Goal: Information Seeking & Learning: Learn about a topic

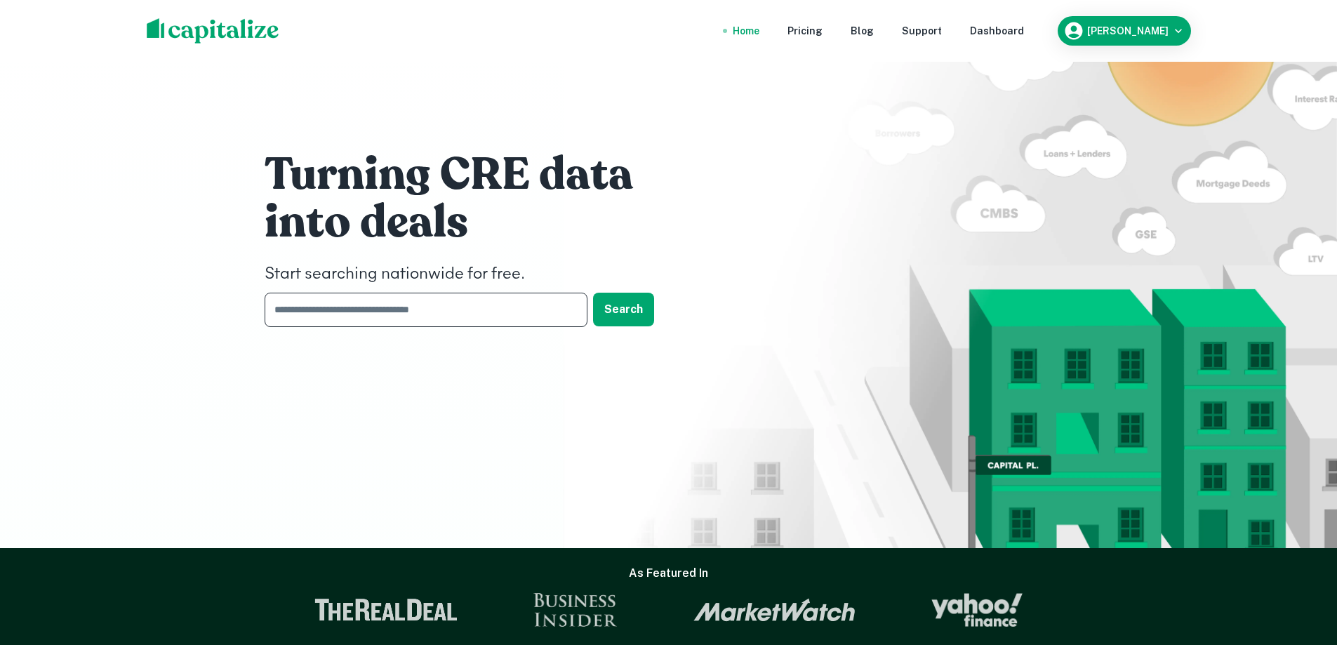
click at [477, 317] on input "text" at bounding box center [421, 310] width 313 height 34
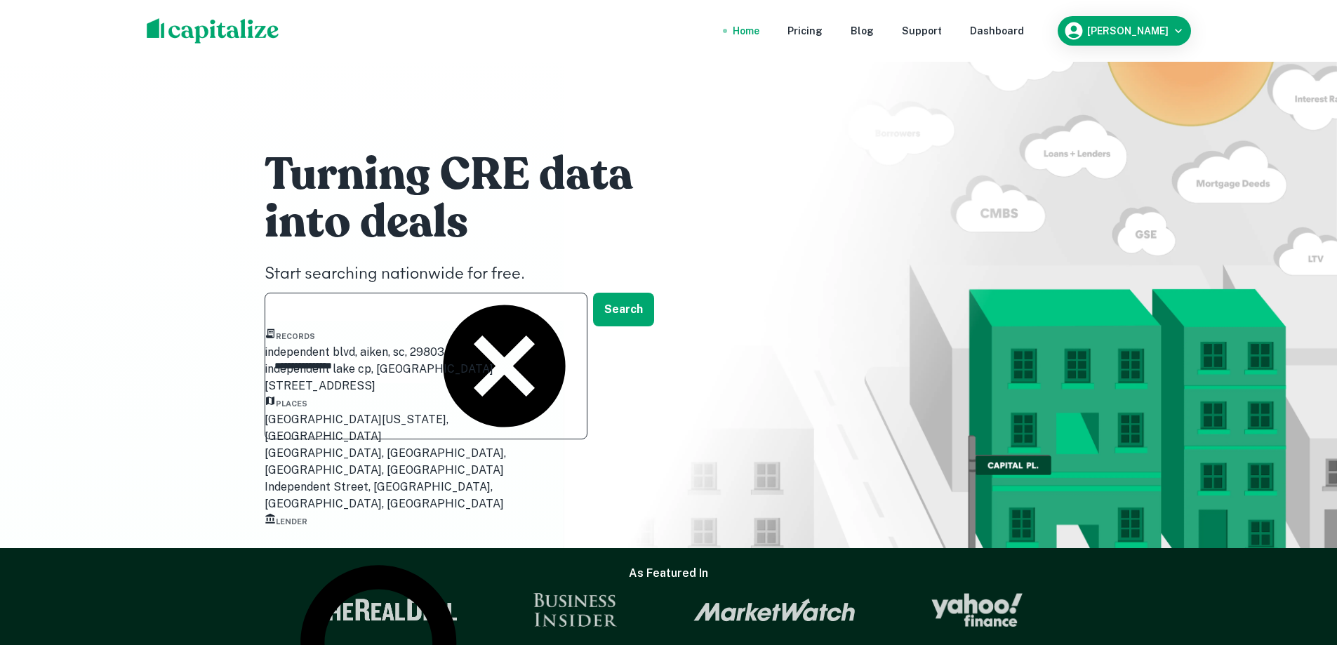
scroll to position [140, 0]
type input "**********"
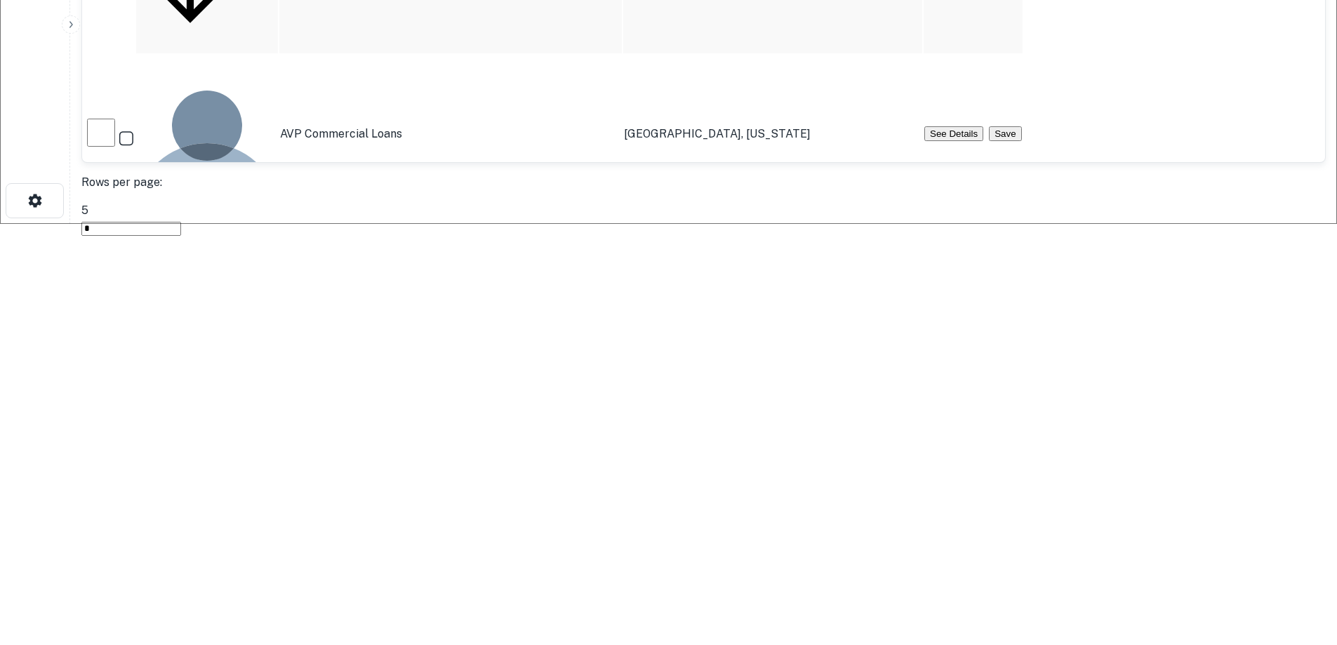
scroll to position [632, 0]
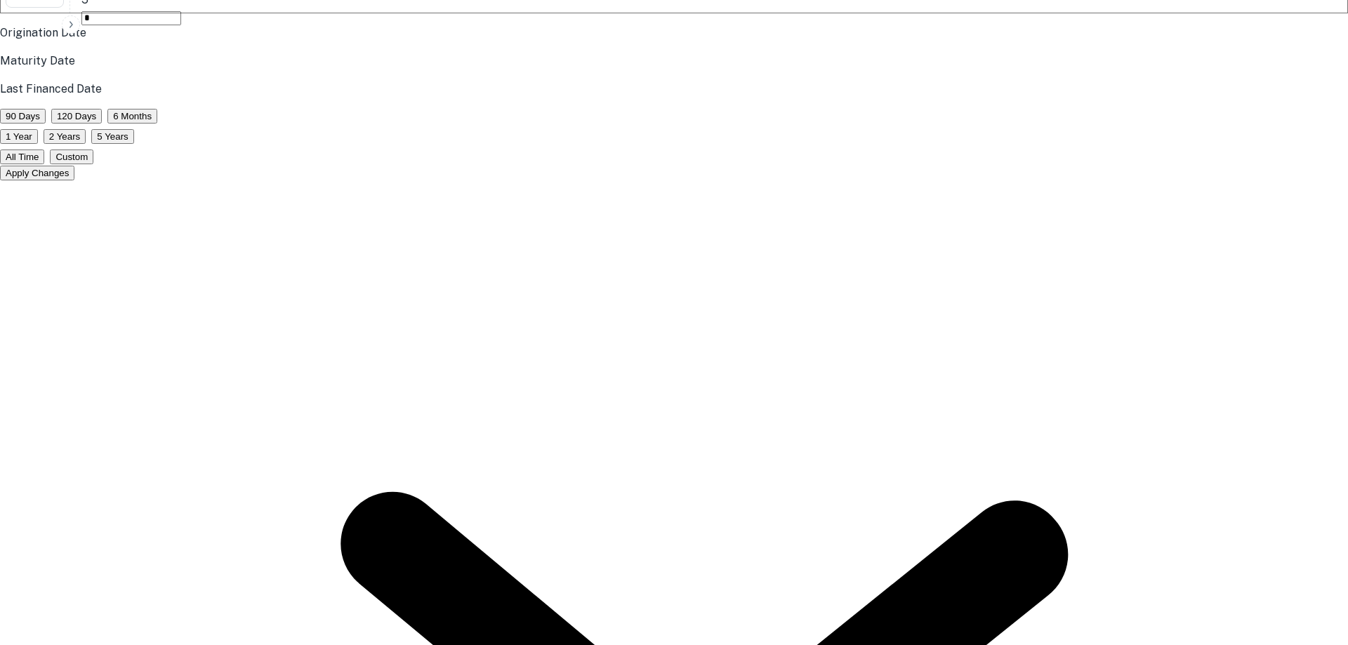
click at [760, 25] on div at bounding box center [668, 25] width 1337 height 0
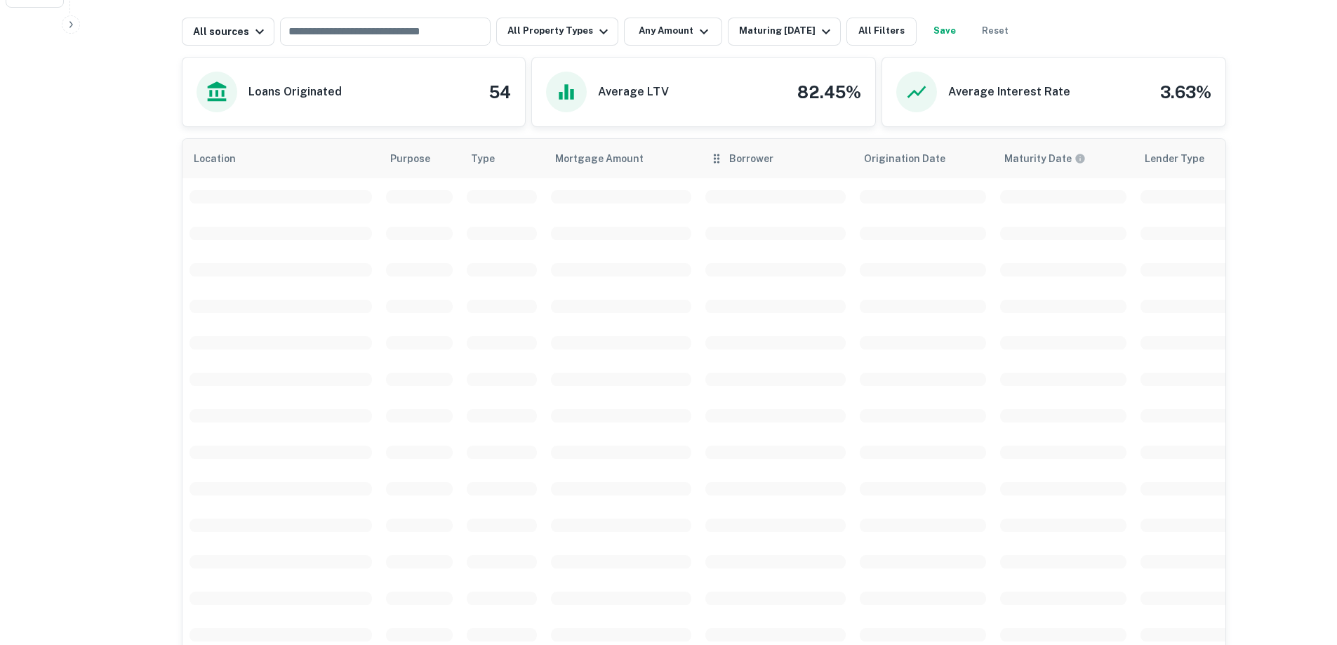
click at [802, 144] on th "Borrower" at bounding box center [775, 158] width 154 height 39
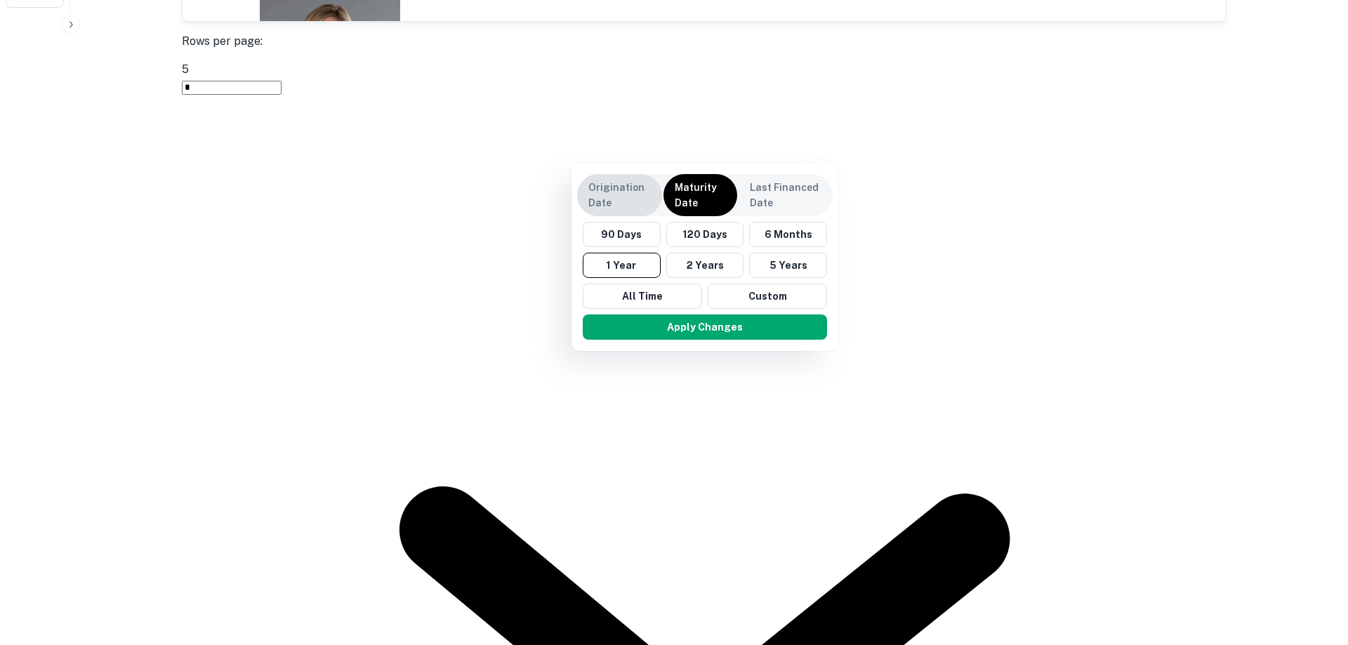
click at [618, 193] on p "Origination Date" at bounding box center [619, 195] width 62 height 31
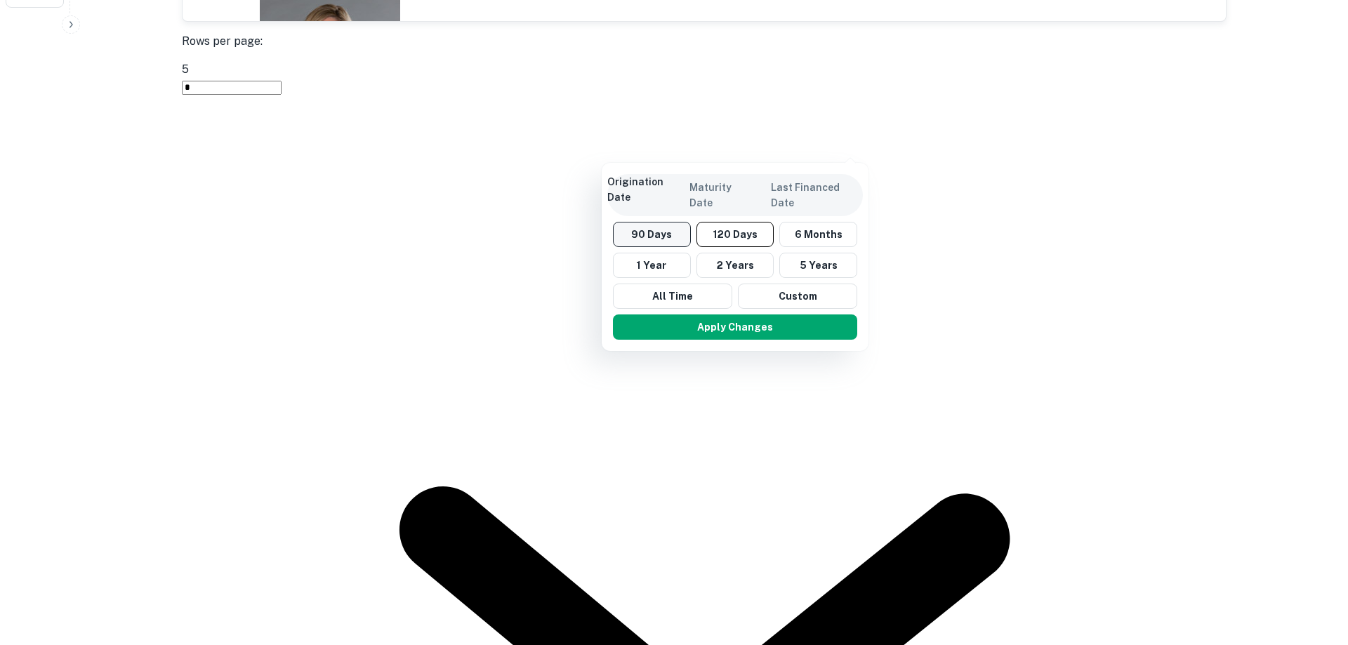
click at [677, 237] on button "90 Days" at bounding box center [652, 234] width 78 height 25
click at [779, 325] on button "Apply Changes" at bounding box center [731, 326] width 244 height 25
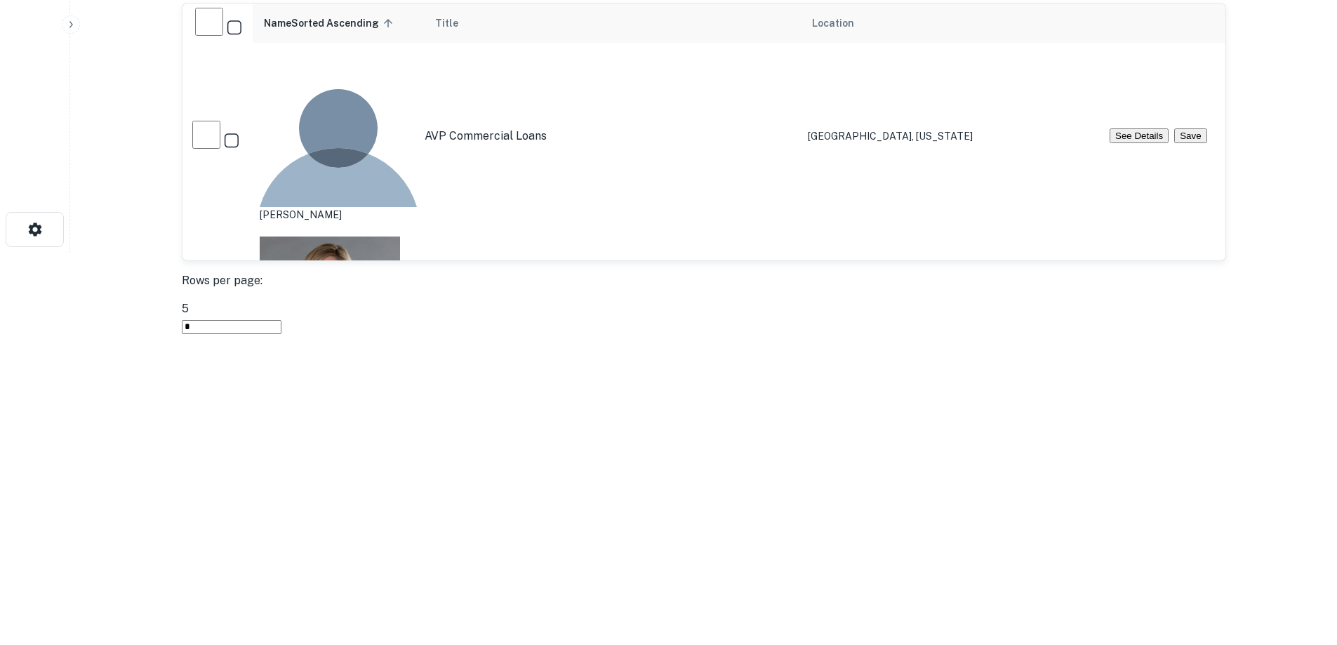
scroll to position [673, 0]
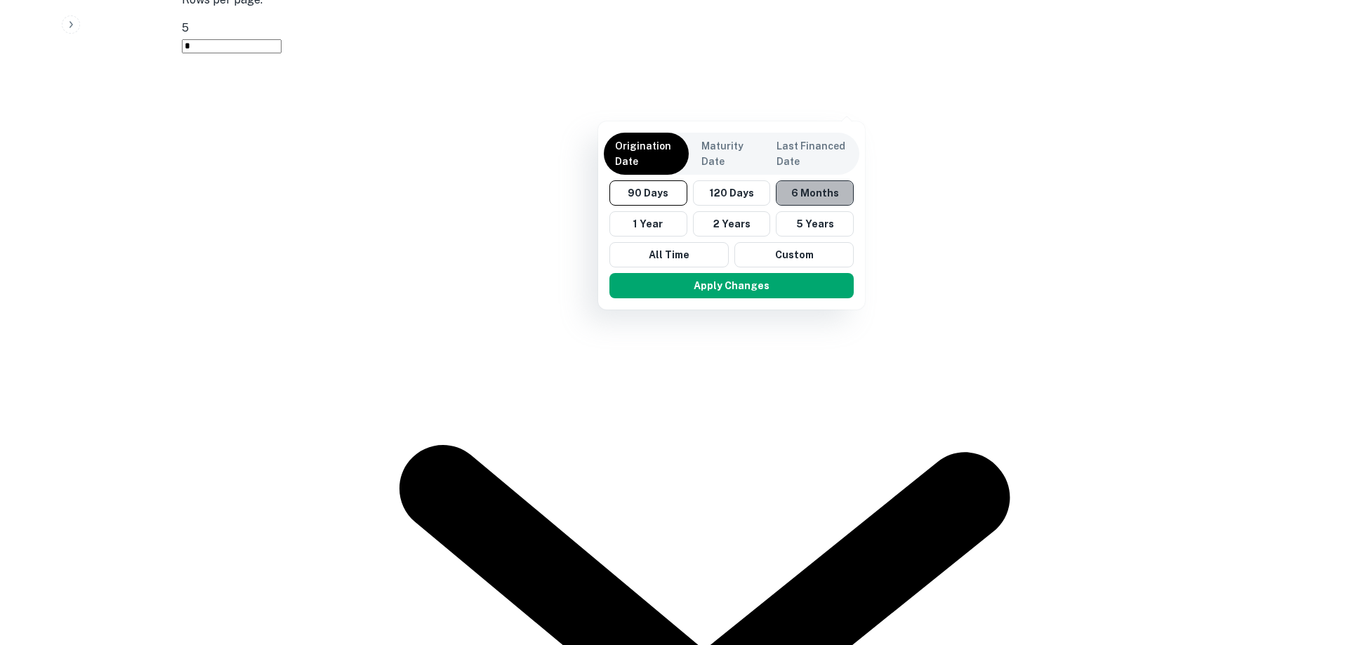
click at [794, 191] on button "6 Months" at bounding box center [815, 192] width 78 height 25
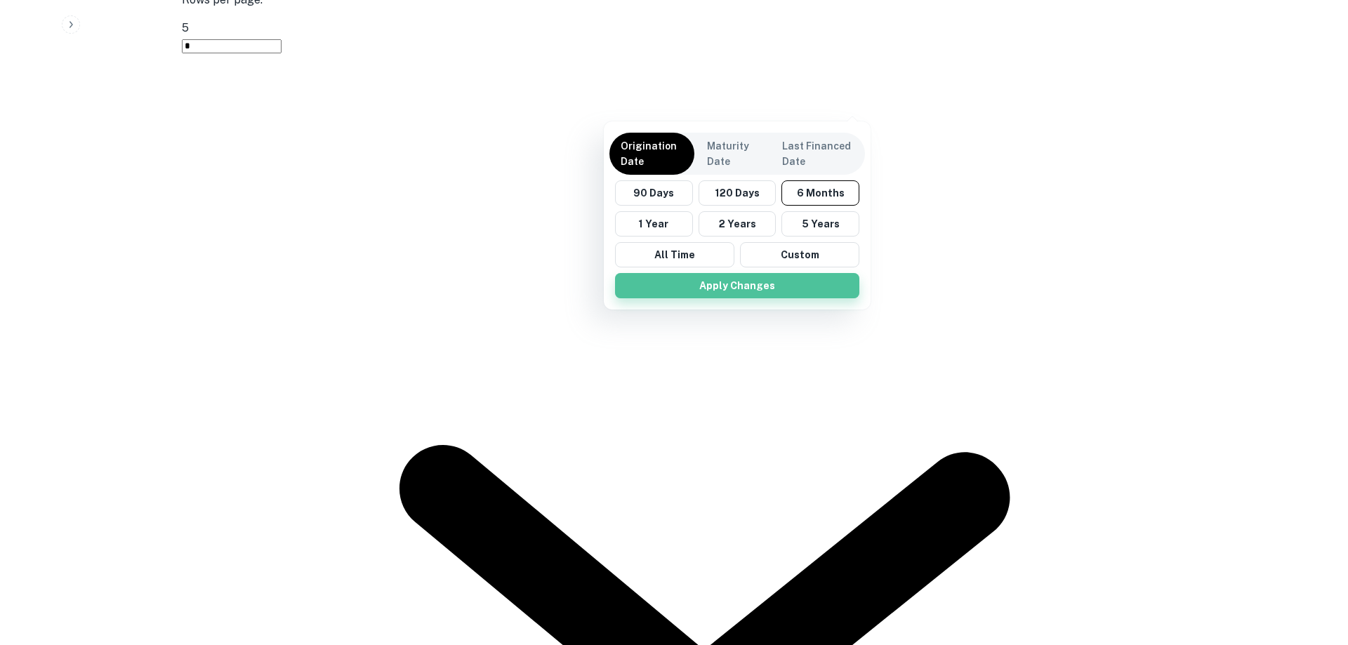
click at [719, 282] on button "Apply Changes" at bounding box center [737, 285] width 244 height 25
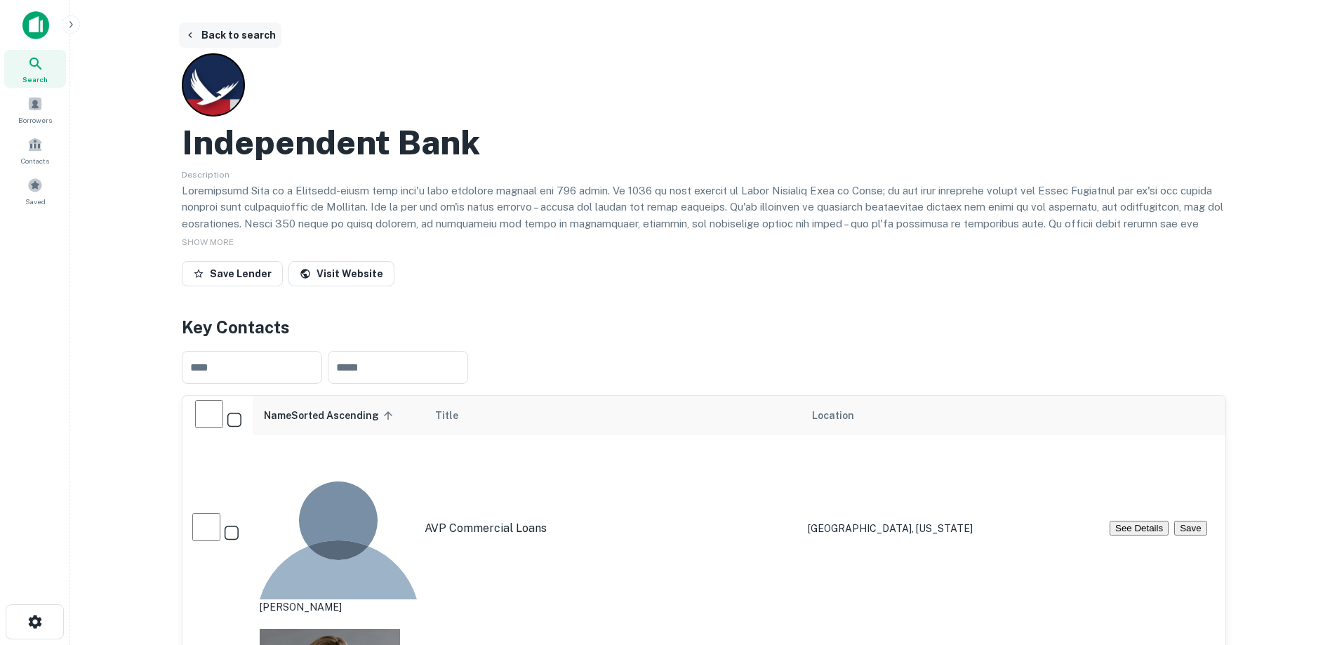
click at [211, 32] on button "Back to search" at bounding box center [230, 34] width 102 height 25
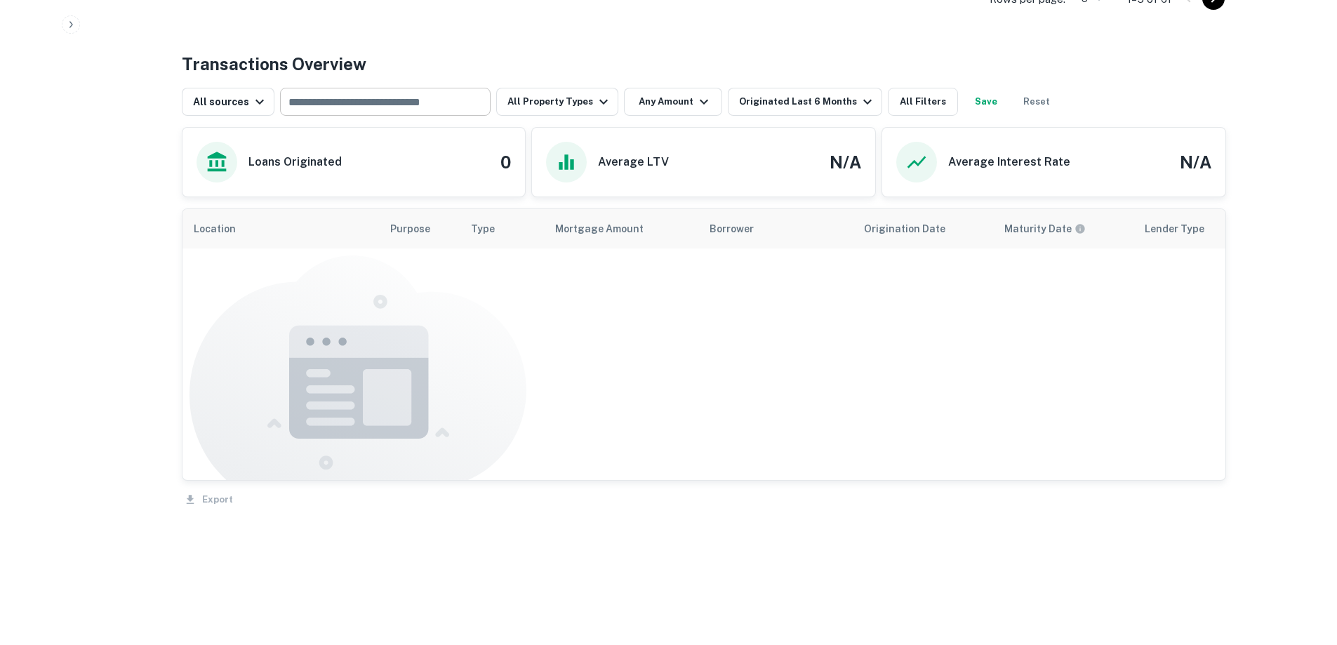
click at [335, 100] on input "text" at bounding box center [384, 102] width 200 height 20
click at [77, 26] on button "button" at bounding box center [71, 24] width 18 height 18
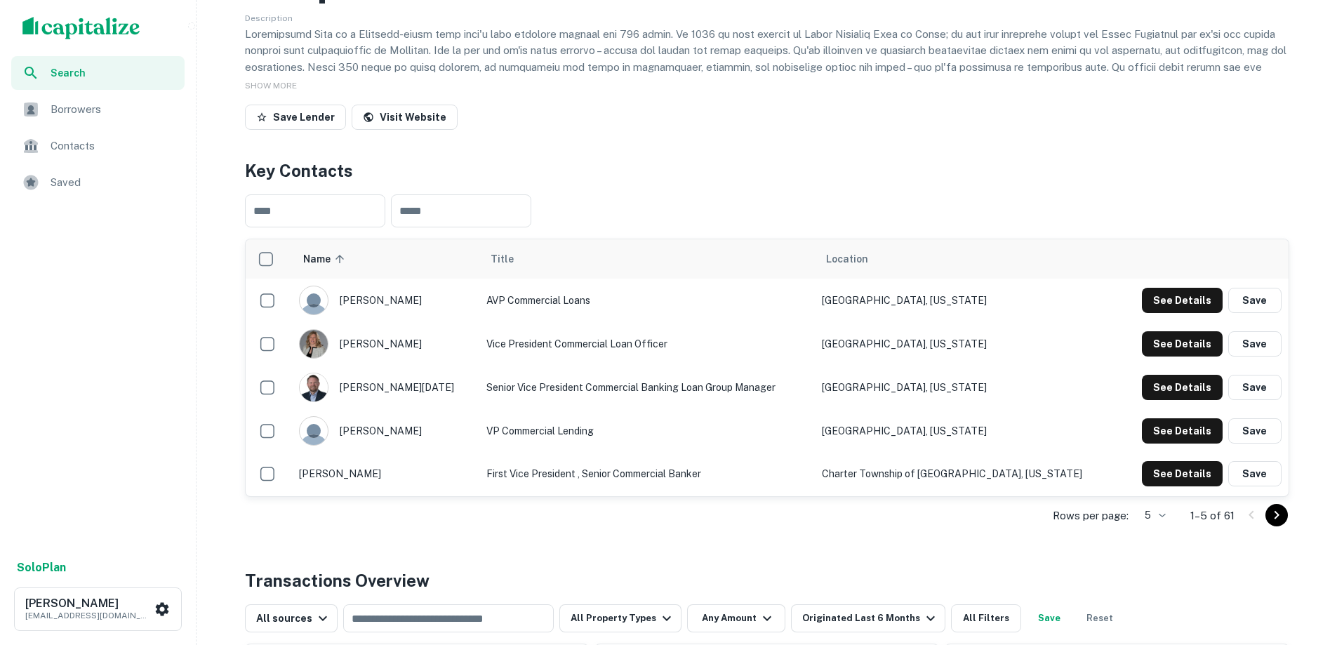
scroll to position [0, 0]
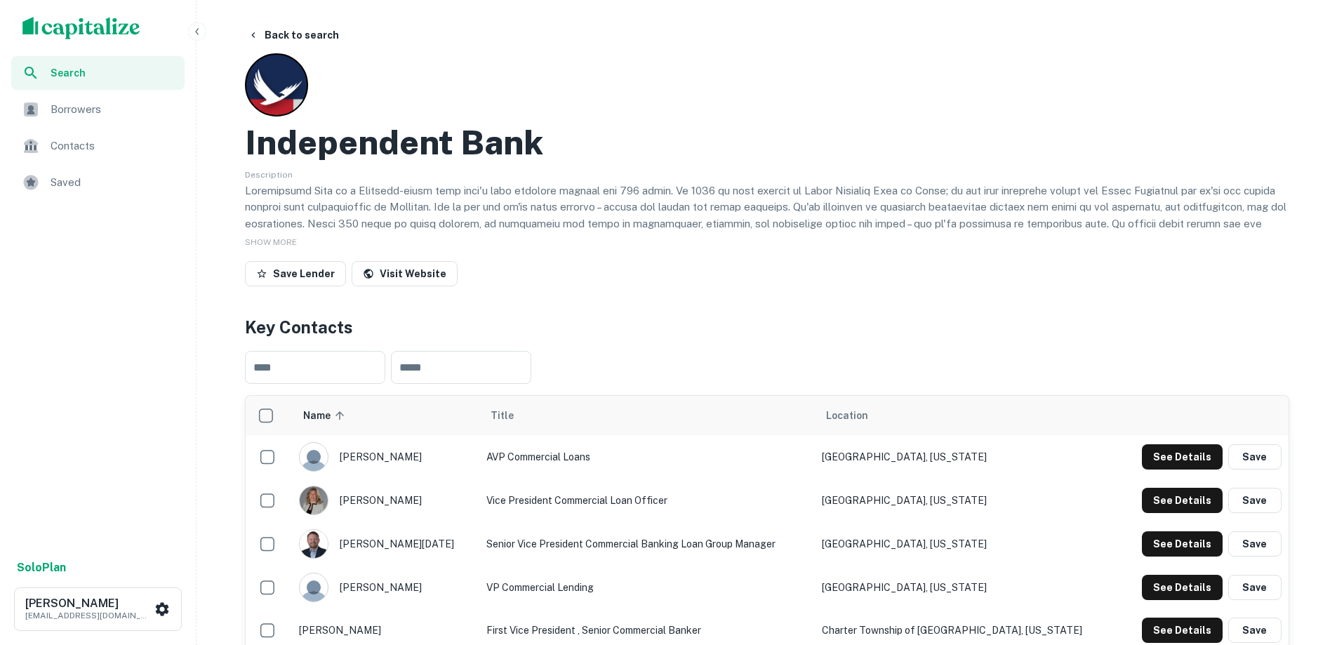
click at [93, 17] on img "scrollable content" at bounding box center [81, 28] width 118 height 22
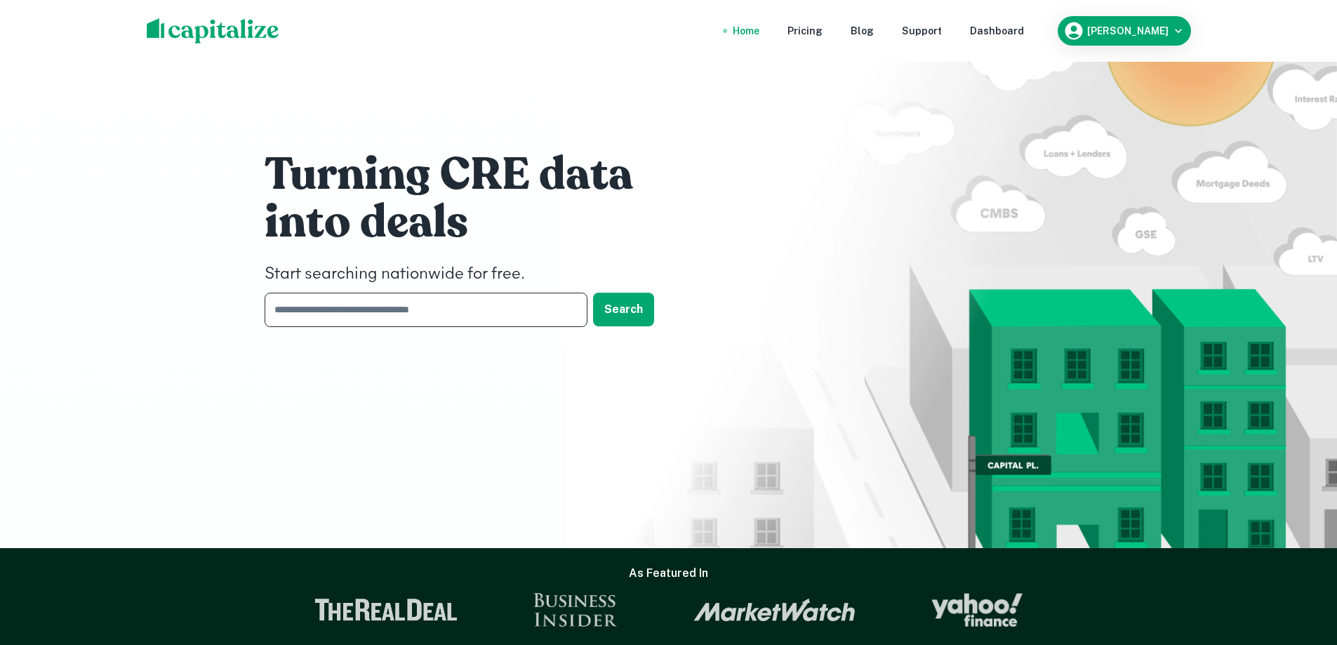
click at [405, 302] on input "text" at bounding box center [421, 310] width 313 height 34
type input "**********"
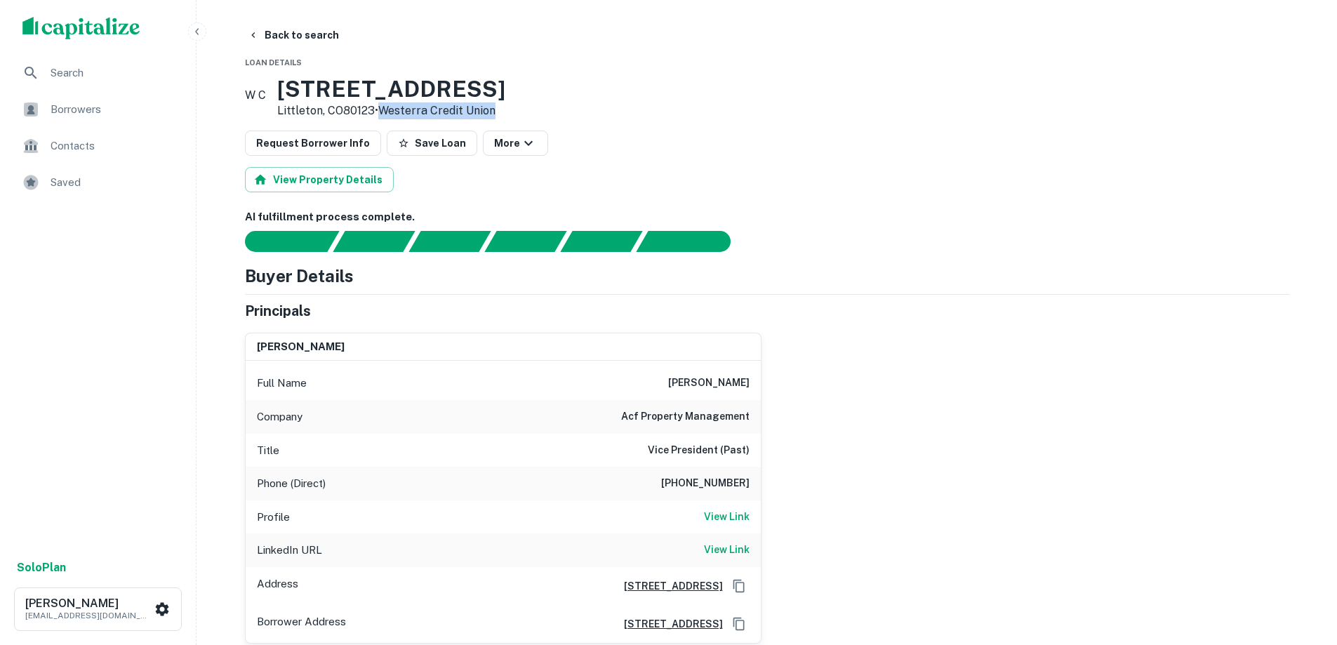
drag, startPoint x: 412, startPoint y: 110, endPoint x: 562, endPoint y: 112, distance: 150.2
click at [562, 112] on div "W C [STREET_ADDRESS][PERSON_NAME] • Westerra Credit Union" at bounding box center [767, 98] width 1045 height 44
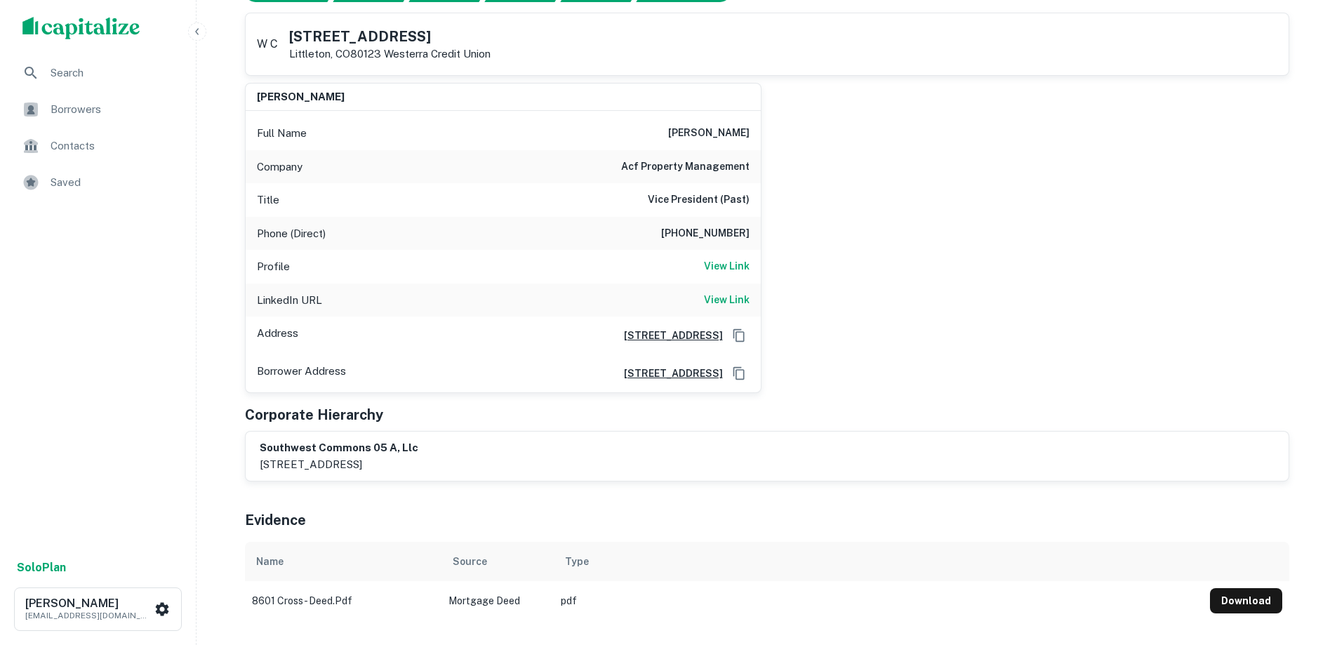
scroll to position [281, 0]
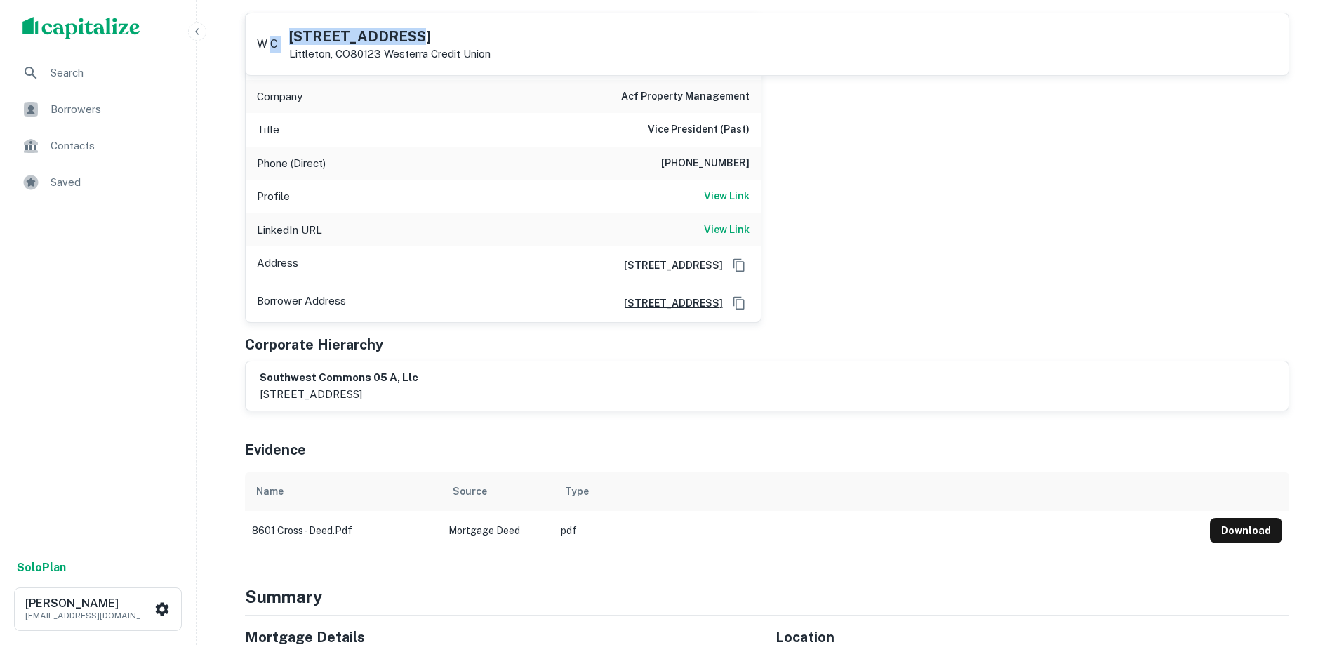
drag, startPoint x: 433, startPoint y: 35, endPoint x: 277, endPoint y: 34, distance: 155.8
click at [277, 34] on div "W C [STREET_ADDRESS][PERSON_NAME]" at bounding box center [374, 44] width 234 height 39
copy div "C [STREET_ADDRESS]"
click at [1014, 200] on div "[PERSON_NAME] Full Name [PERSON_NAME] Company acf property management Title Vic…" at bounding box center [762, 162] width 1056 height 322
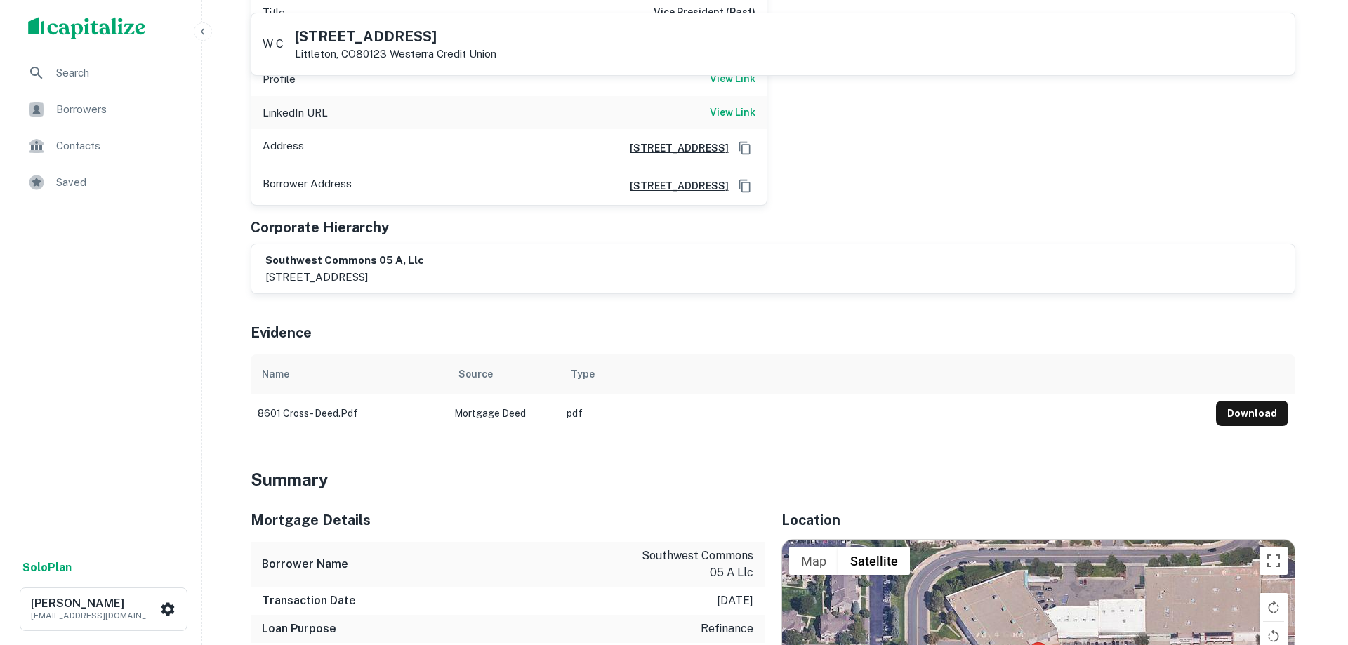
scroll to position [0, 0]
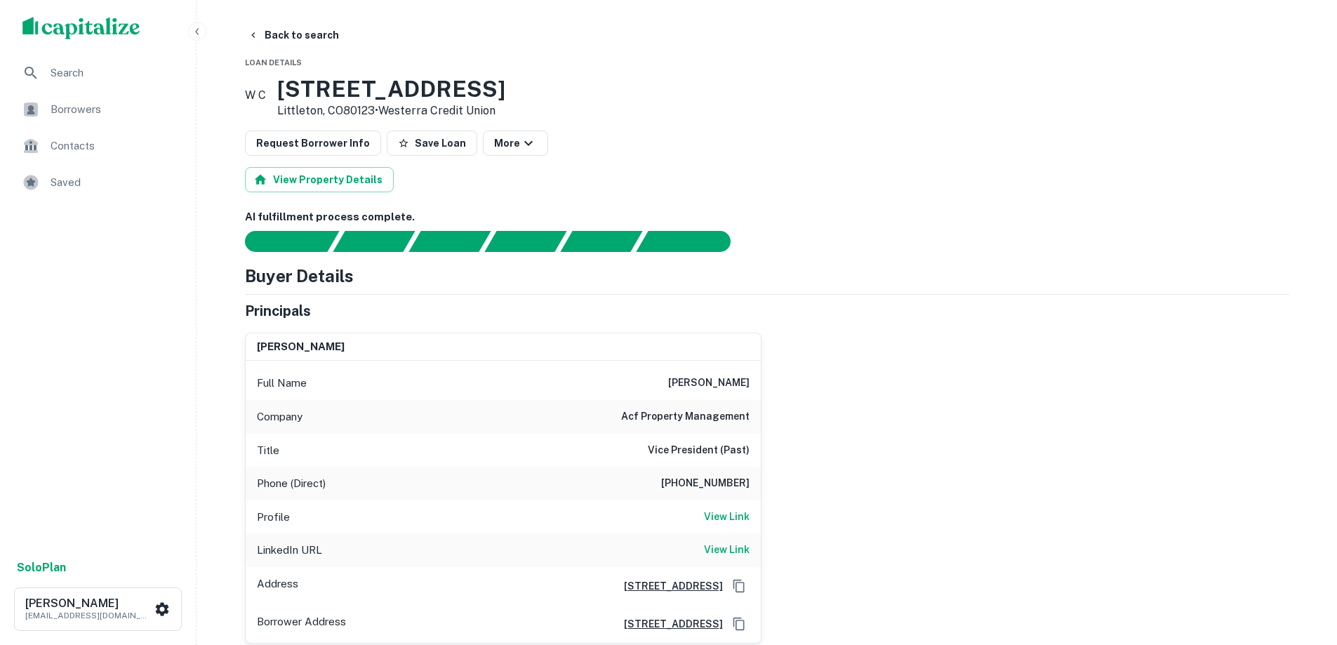
click at [88, 35] on img "scrollable content" at bounding box center [81, 28] width 118 height 22
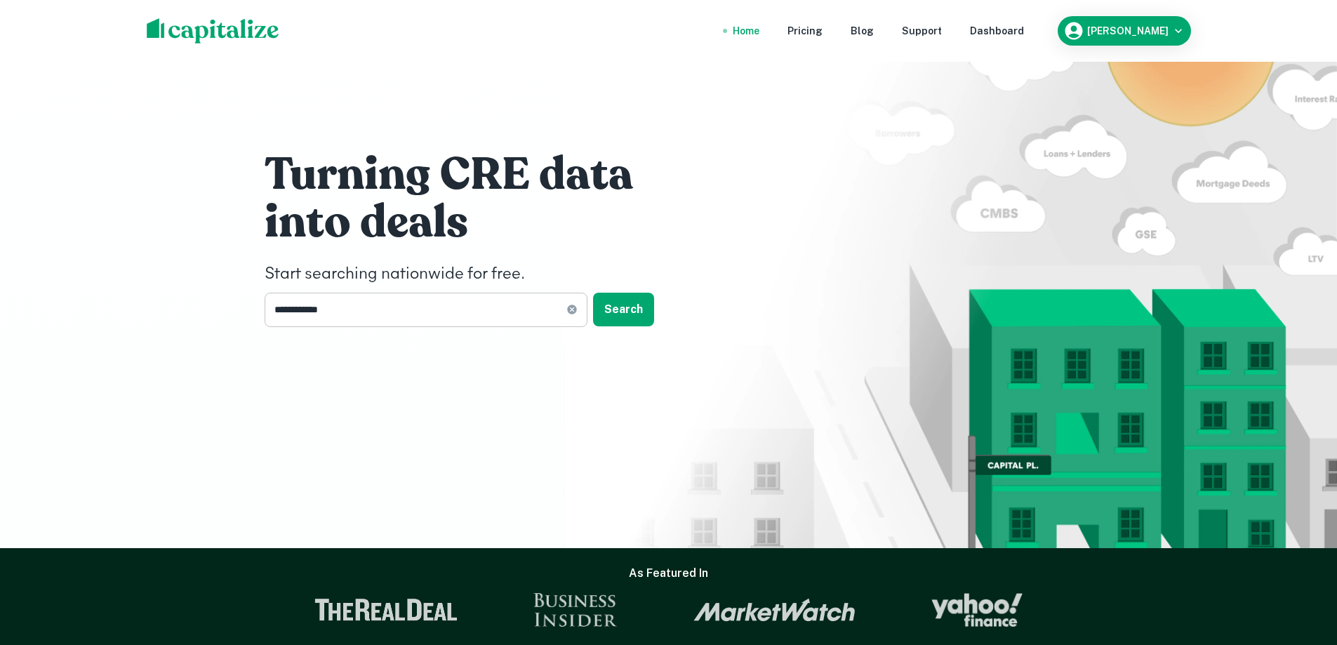
click at [423, 306] on input "**********" at bounding box center [416, 310] width 302 height 34
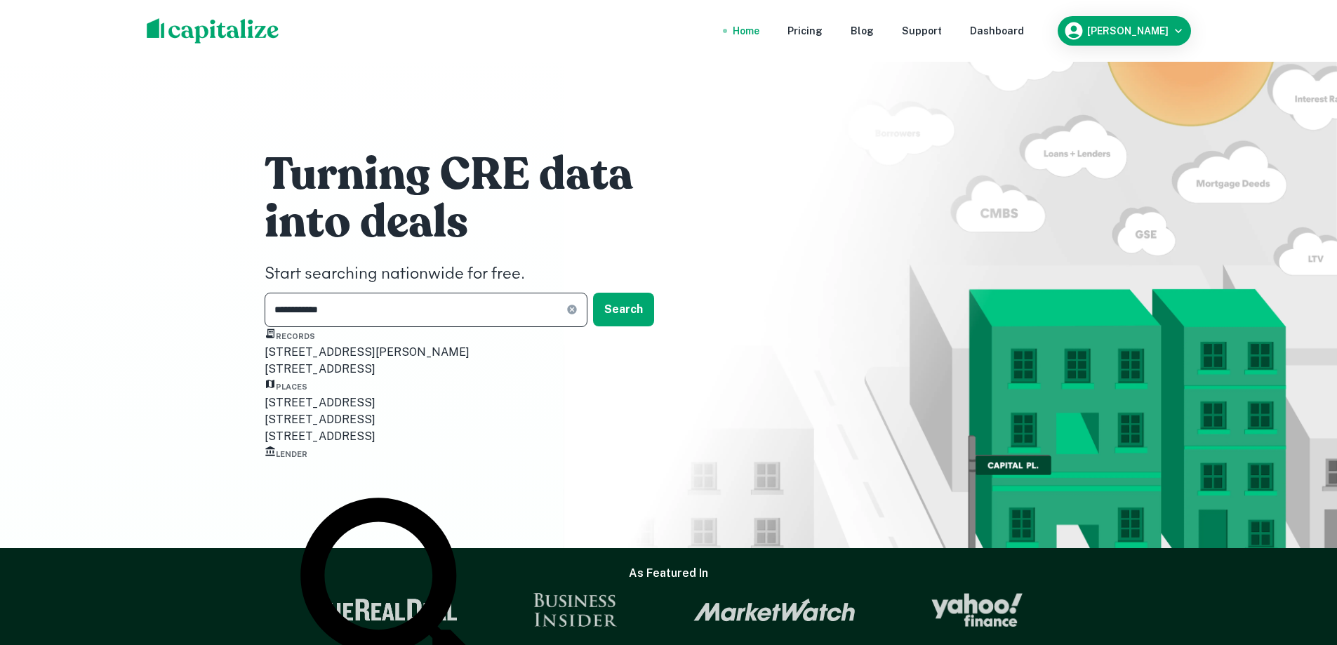
drag, startPoint x: 428, startPoint y: 323, endPoint x: 210, endPoint y: 308, distance: 218.8
click at [210, 308] on div "**********" at bounding box center [668, 274] width 1337 height 548
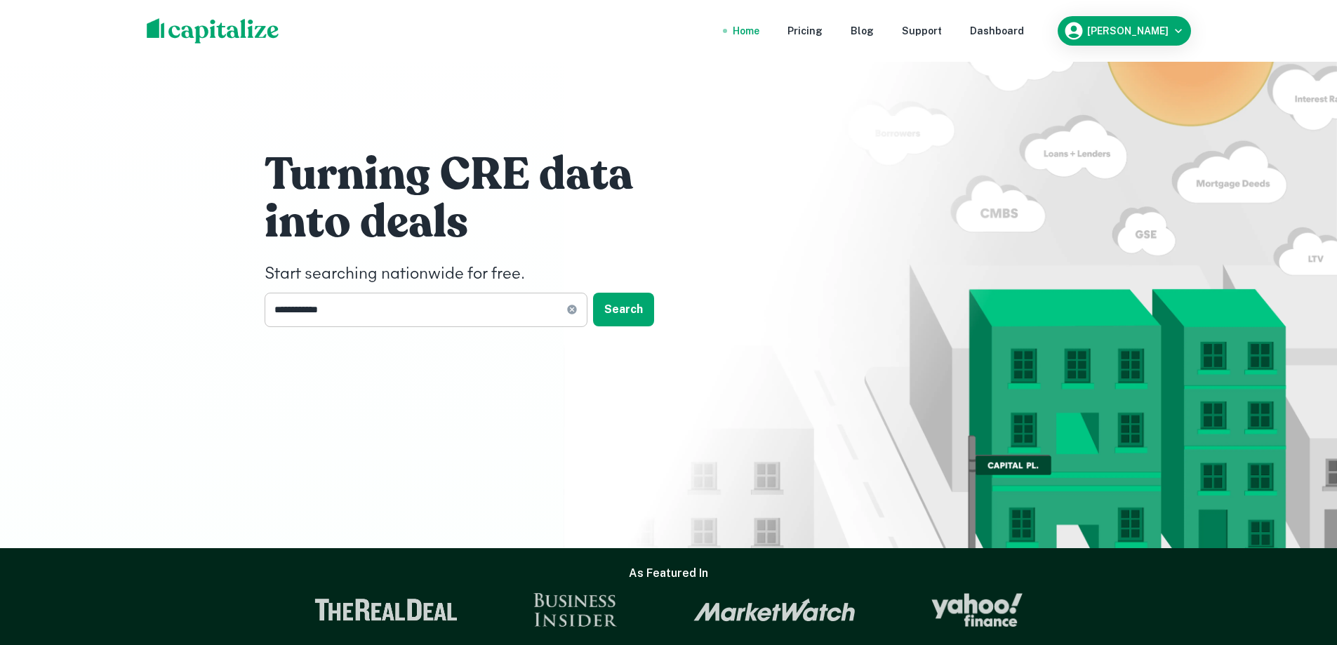
click at [420, 315] on input "**********" at bounding box center [416, 310] width 302 height 34
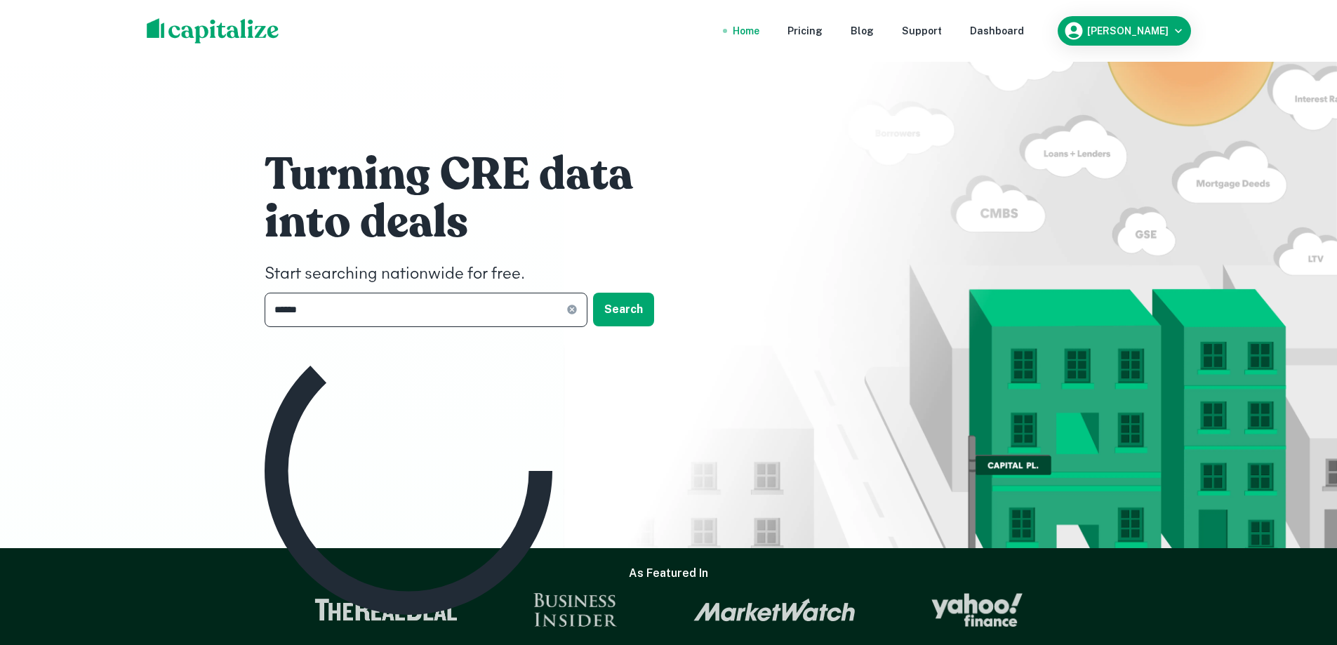
type input "*******"
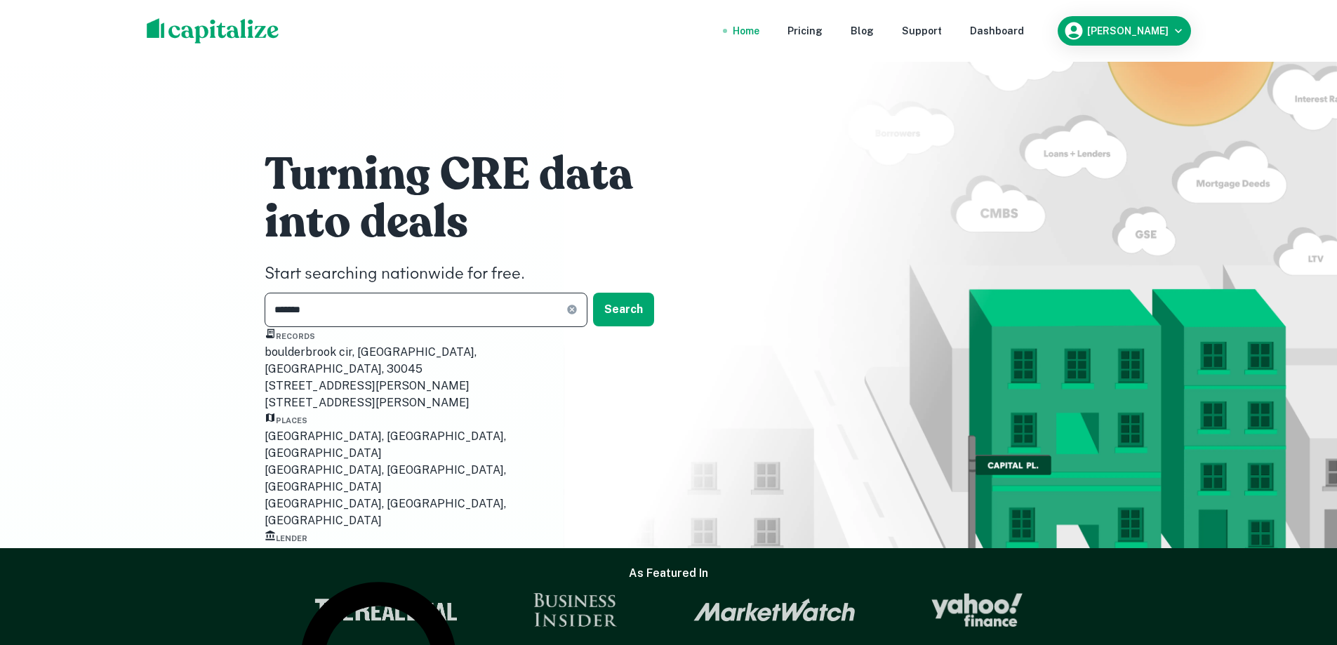
click at [340, 462] on div "[GEOGRAPHIC_DATA], [GEOGRAPHIC_DATA], [GEOGRAPHIC_DATA]" at bounding box center [409, 445] width 288 height 34
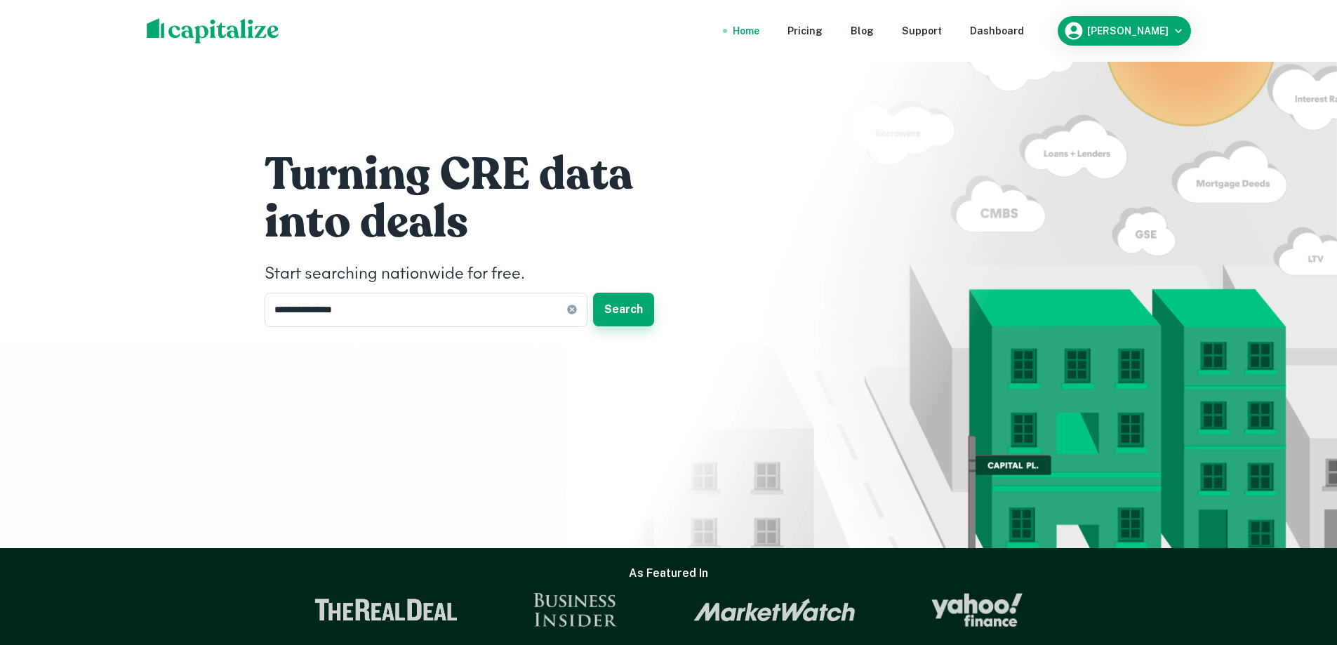
click at [623, 312] on button "Search" at bounding box center [623, 310] width 61 height 34
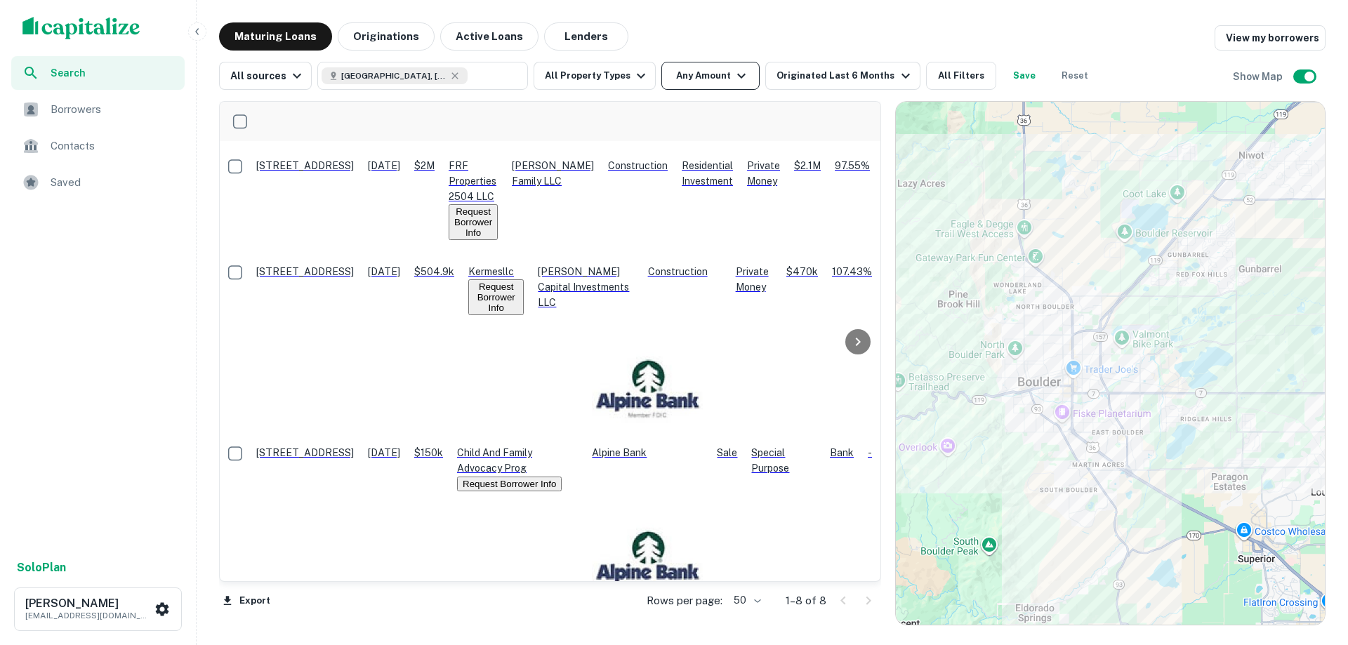
click at [701, 81] on button "Any Amount" at bounding box center [710, 76] width 98 height 28
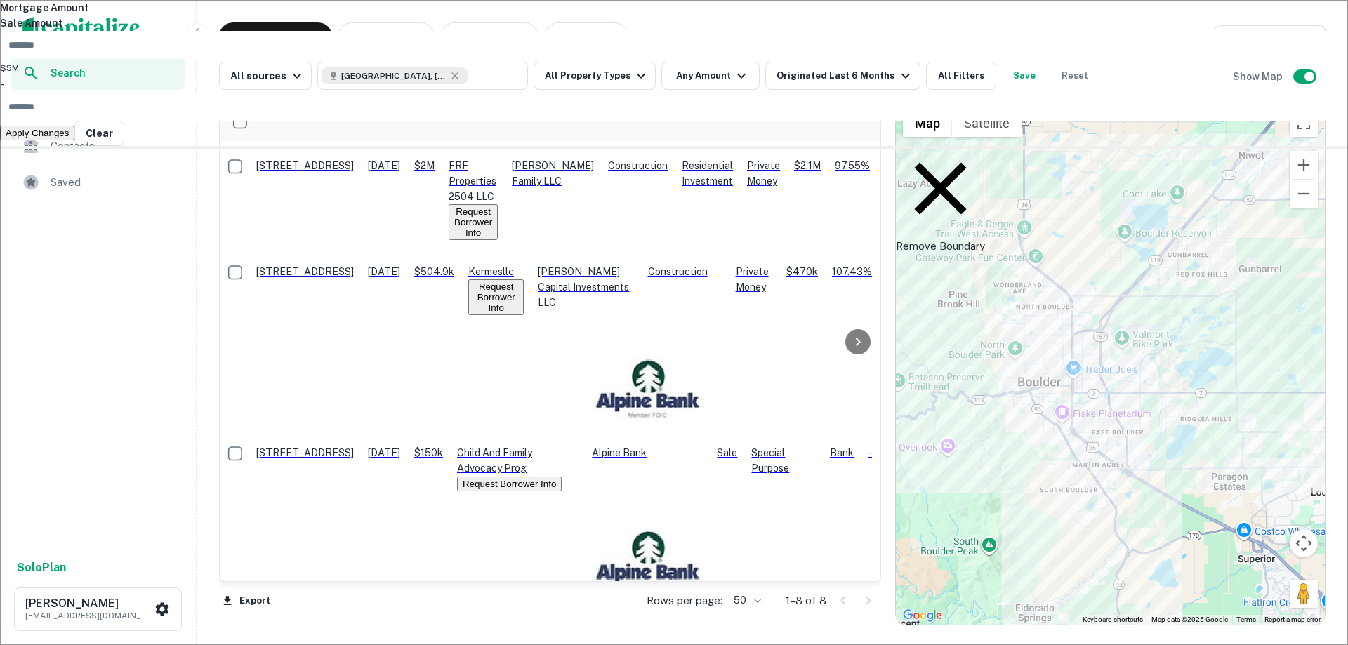
type input "*******"
click at [739, 121] on input "number" at bounding box center [682, 107] width 1365 height 28
type input "********"
click at [74, 157] on button "Apply Changes" at bounding box center [37, 150] width 74 height 15
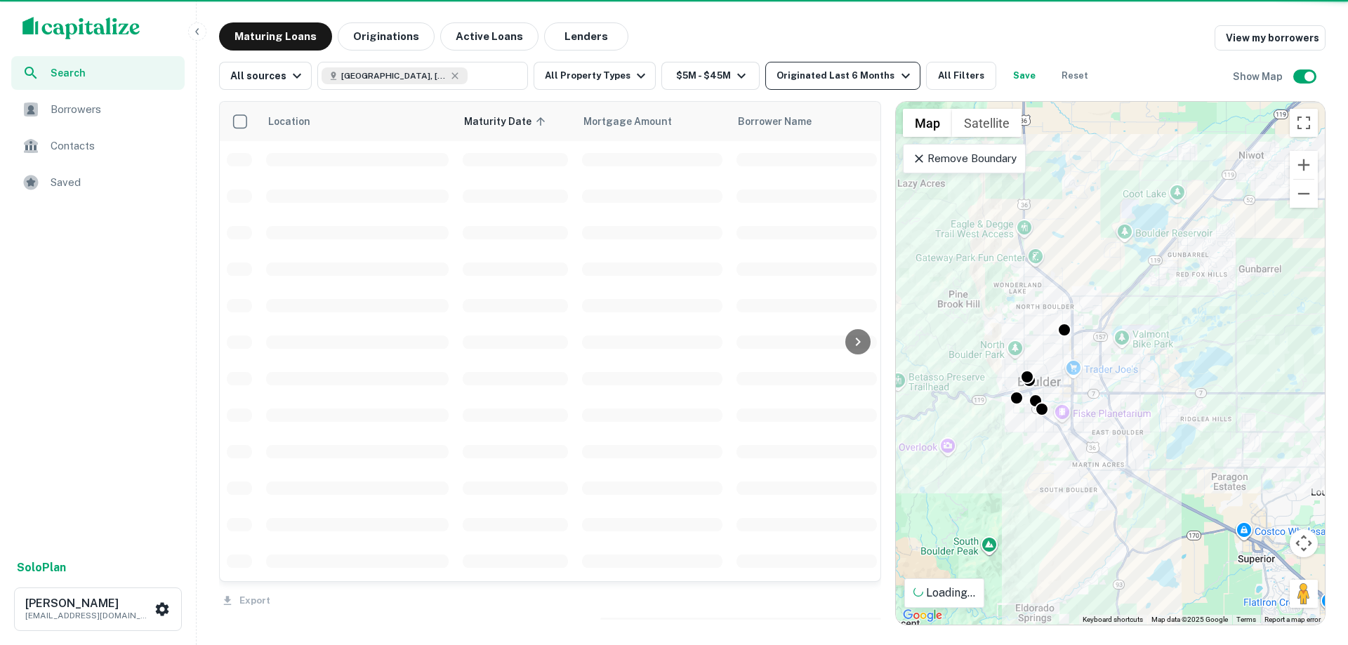
click at [815, 72] on div "Originated Last 6 Months" at bounding box center [844, 75] width 137 height 17
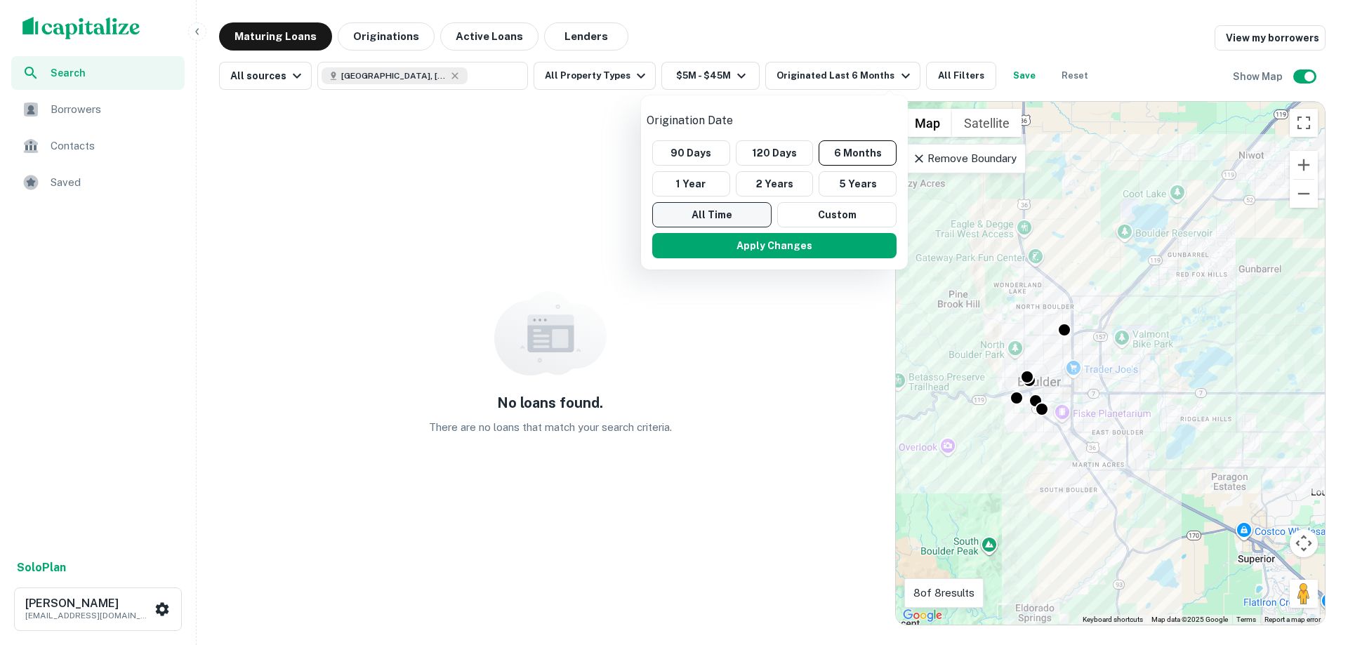
click at [737, 202] on button "All Time" at bounding box center [711, 214] width 119 height 25
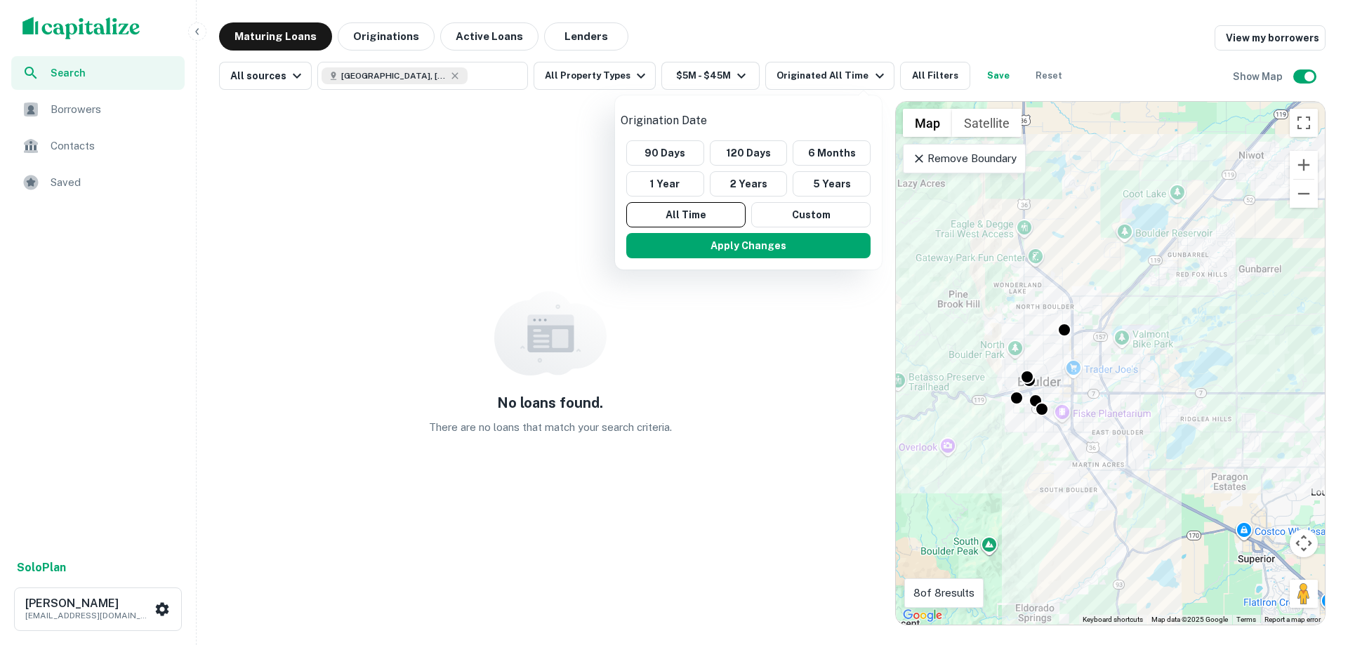
click at [906, 38] on div at bounding box center [674, 322] width 1348 height 645
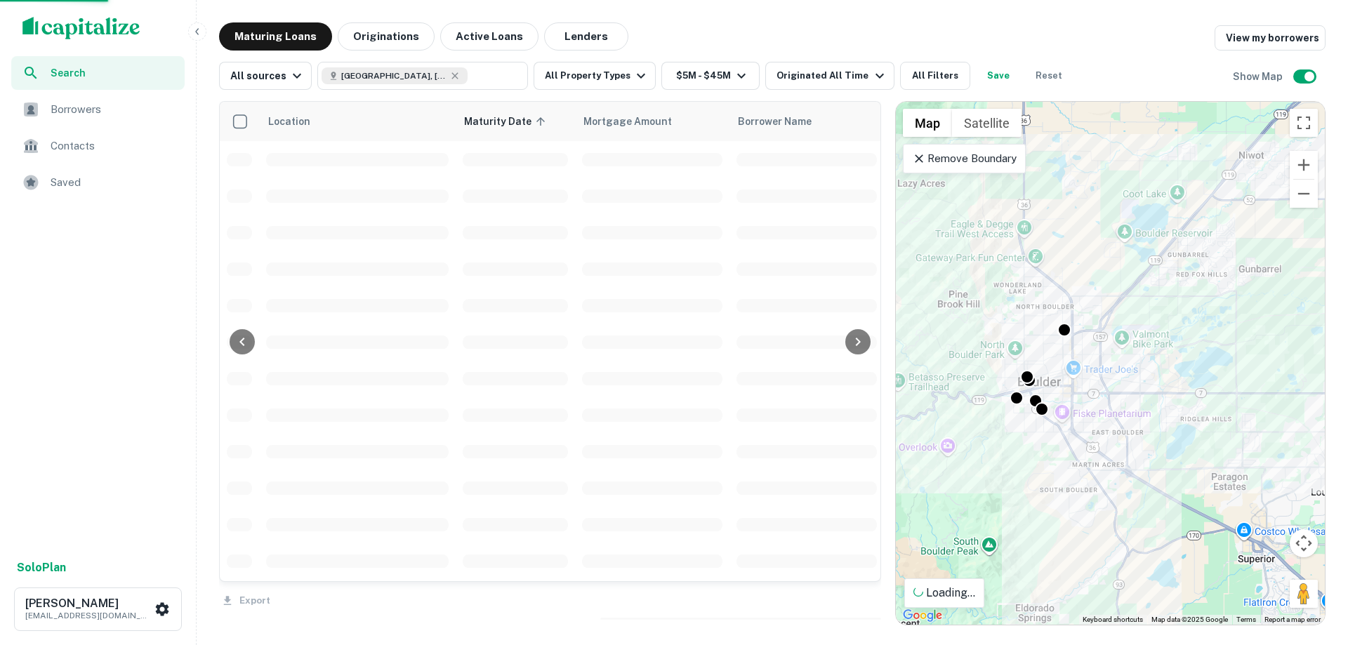
click at [585, 73] on div at bounding box center [674, 322] width 1348 height 645
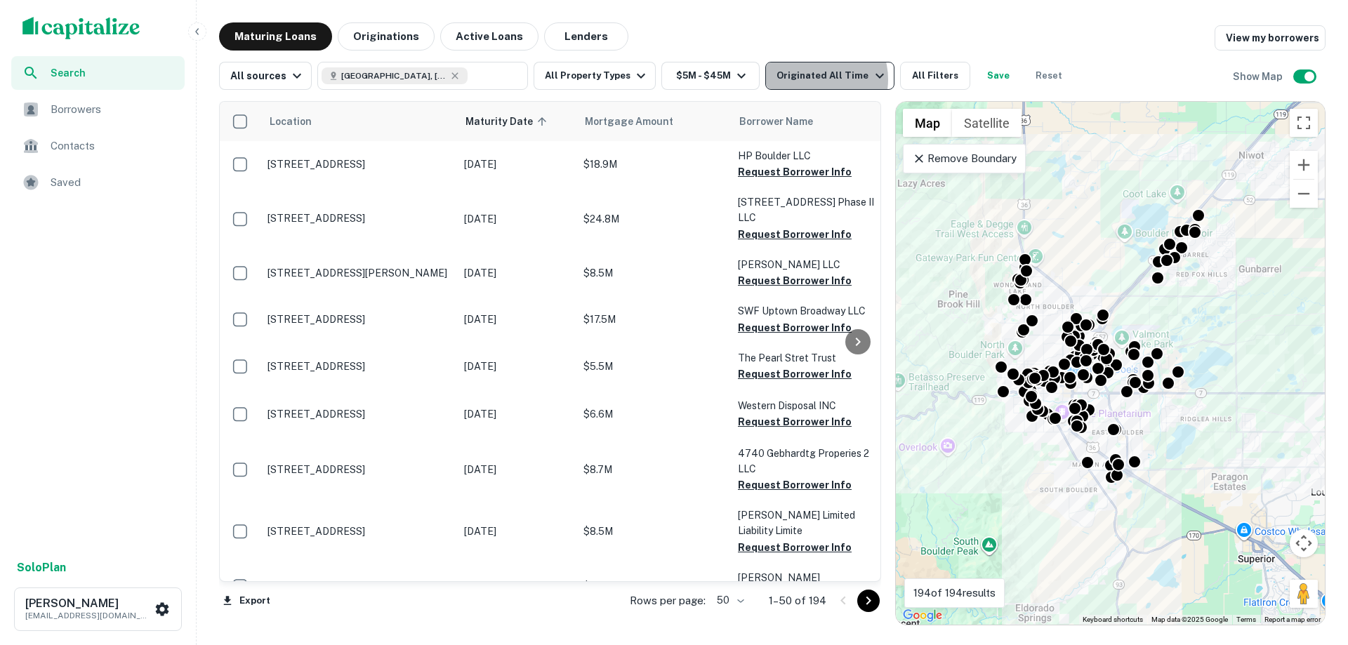
click at [805, 79] on div "Originated All Time" at bounding box center [831, 75] width 111 height 17
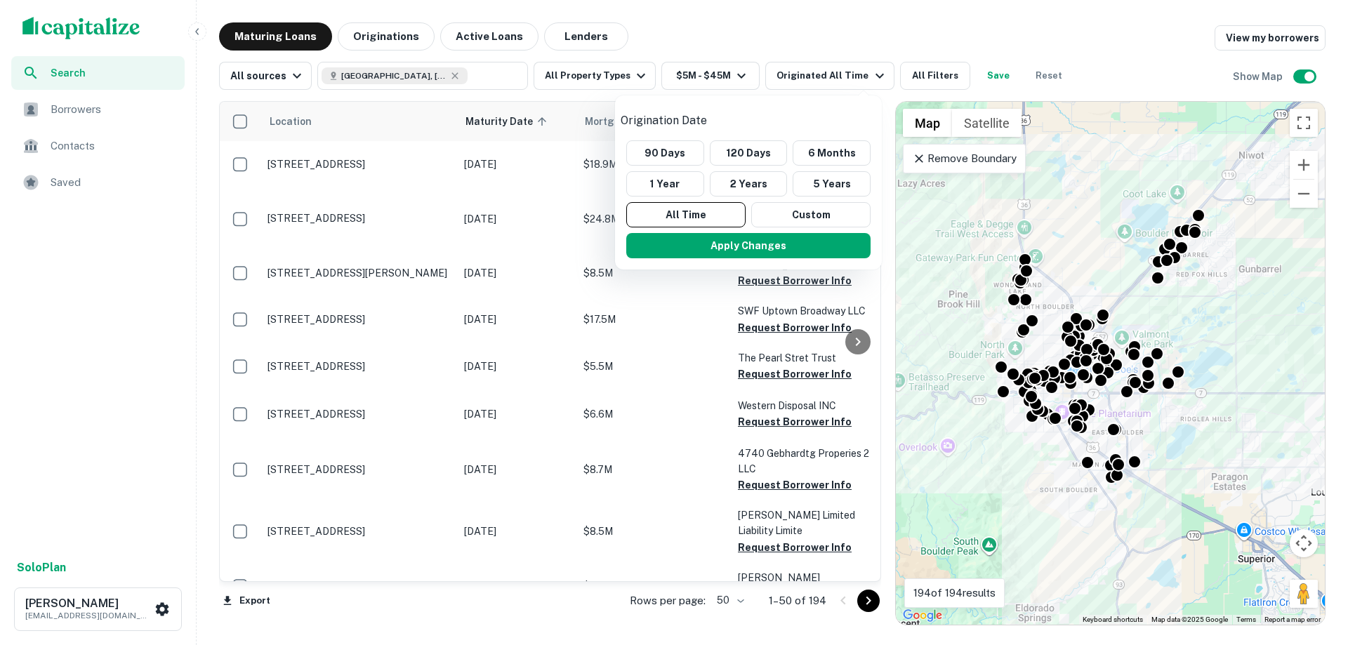
click at [672, 112] on p "Origination Date" at bounding box center [749, 120] width 256 height 17
click at [395, 35] on div at bounding box center [674, 322] width 1348 height 645
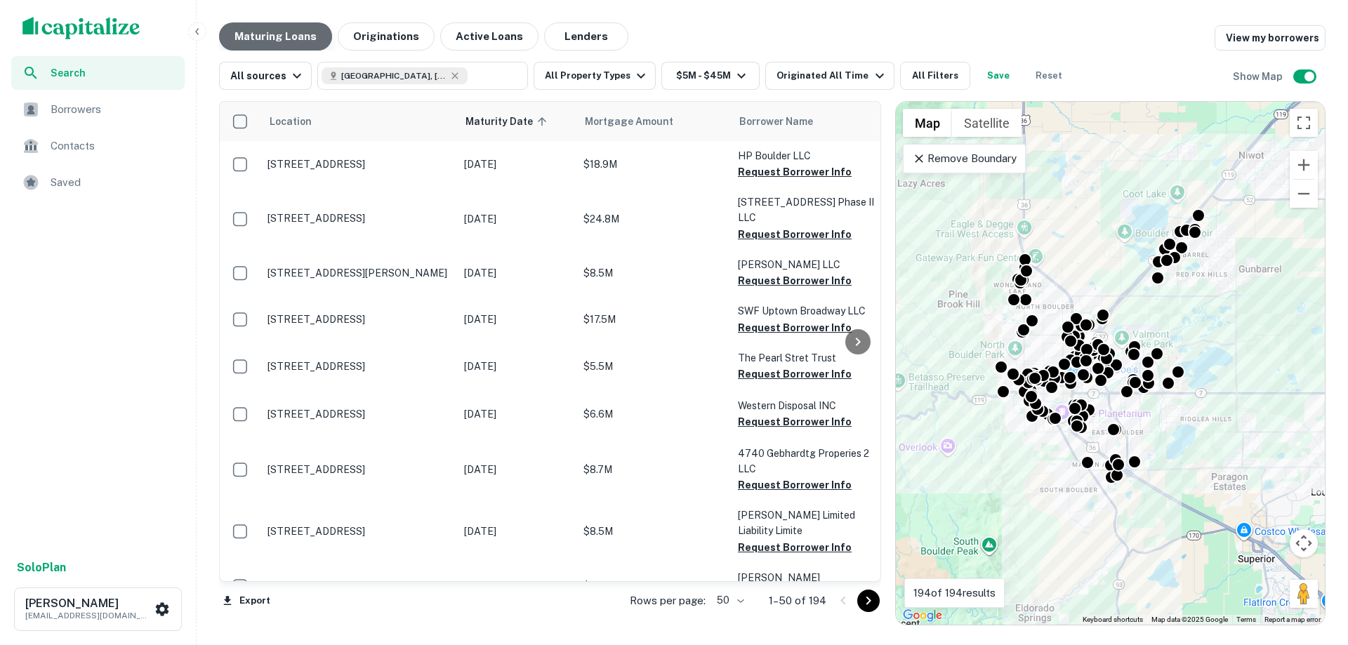
click at [293, 35] on button "Maturing Loans" at bounding box center [275, 36] width 113 height 28
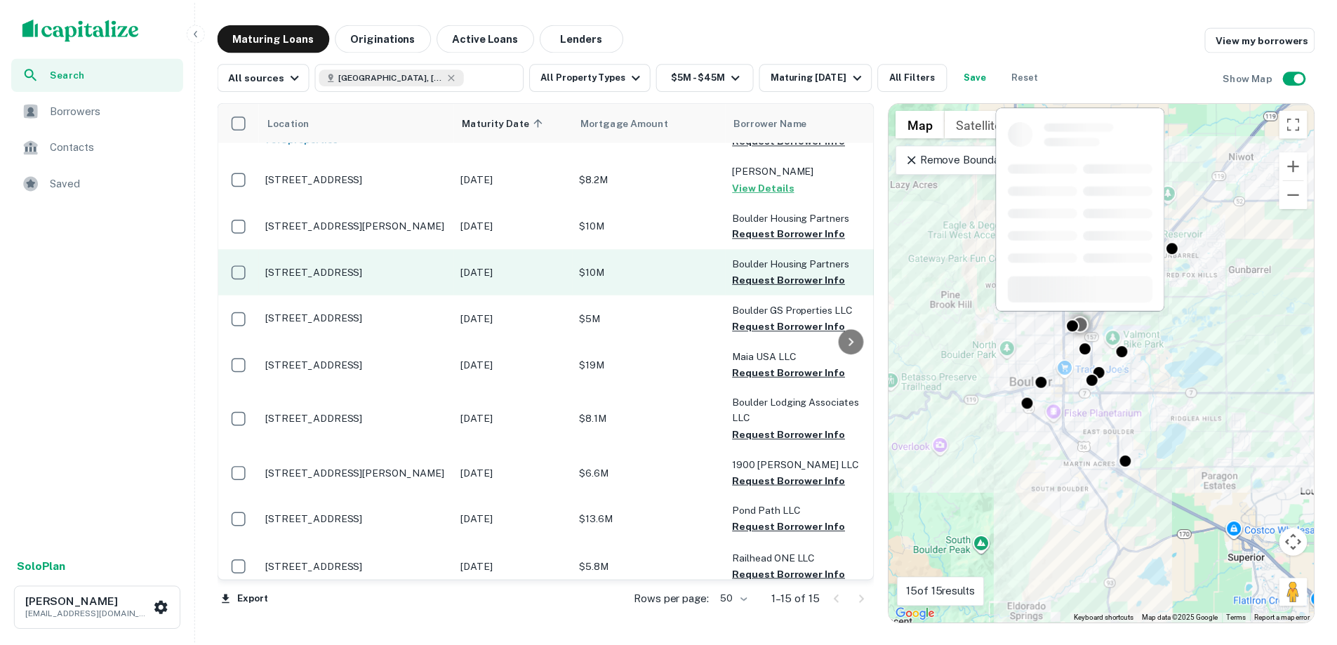
scroll to position [303, 0]
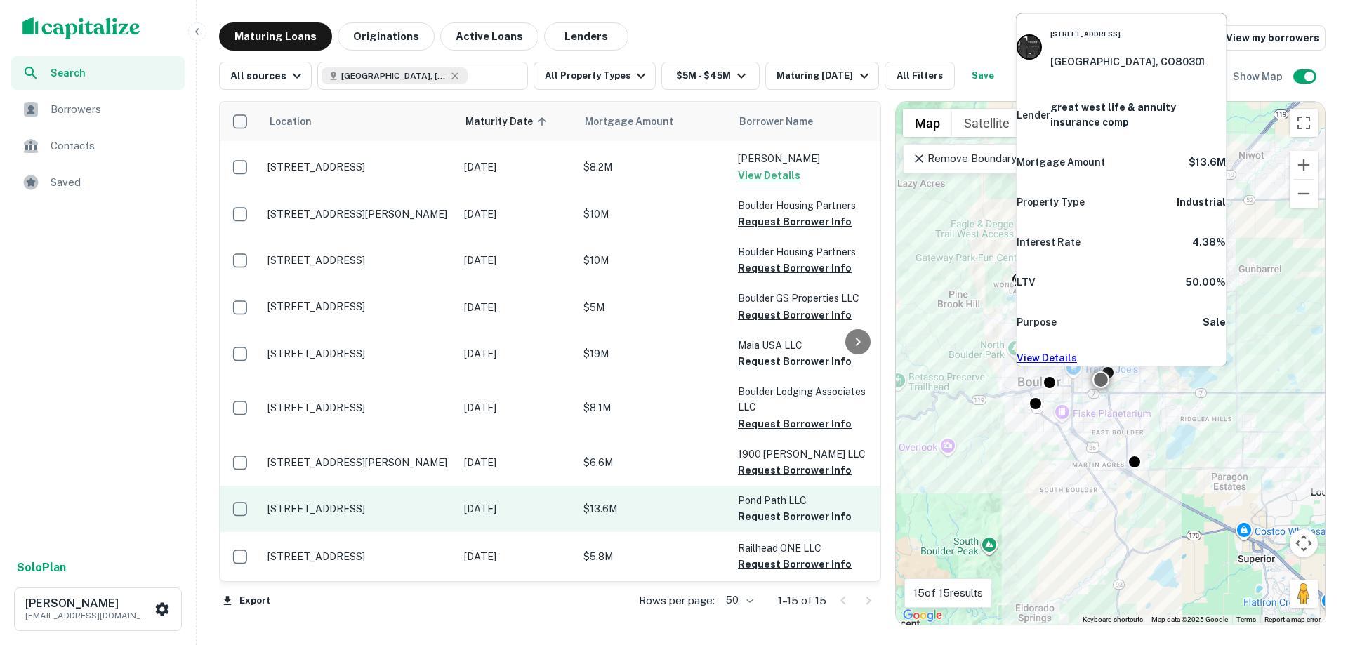
click at [335, 503] on p "[STREET_ADDRESS]" at bounding box center [358, 509] width 183 height 13
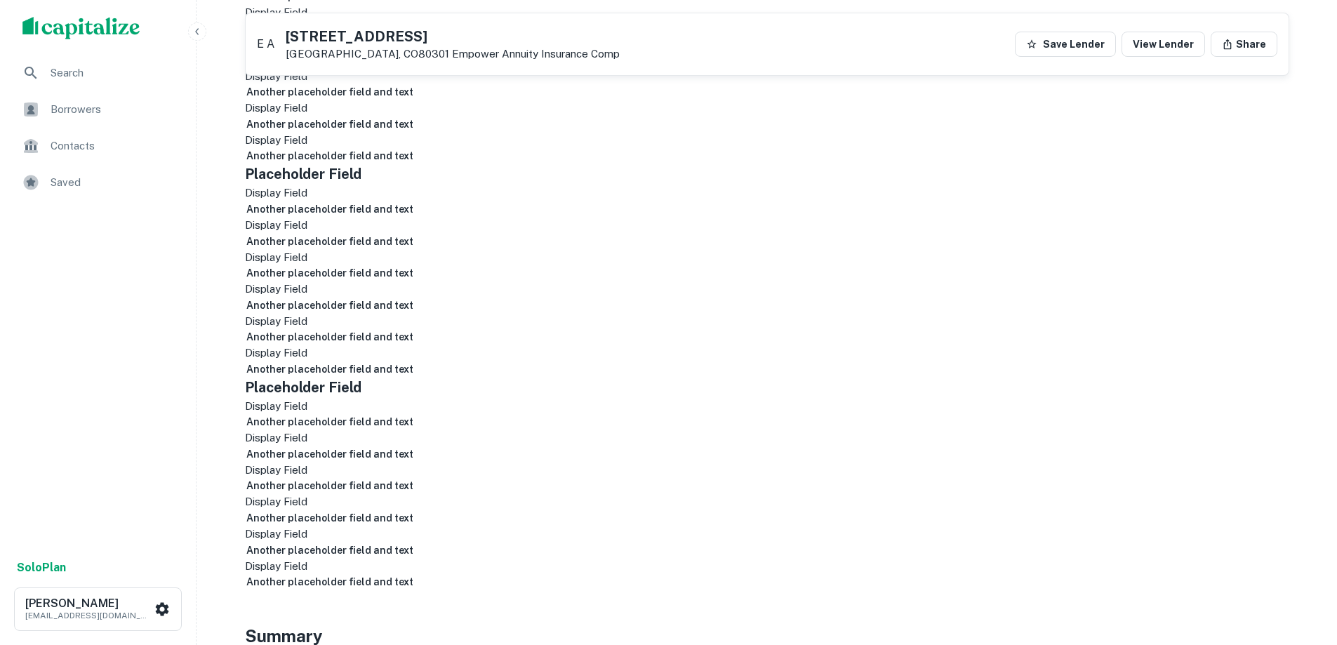
scroll to position [281, 0]
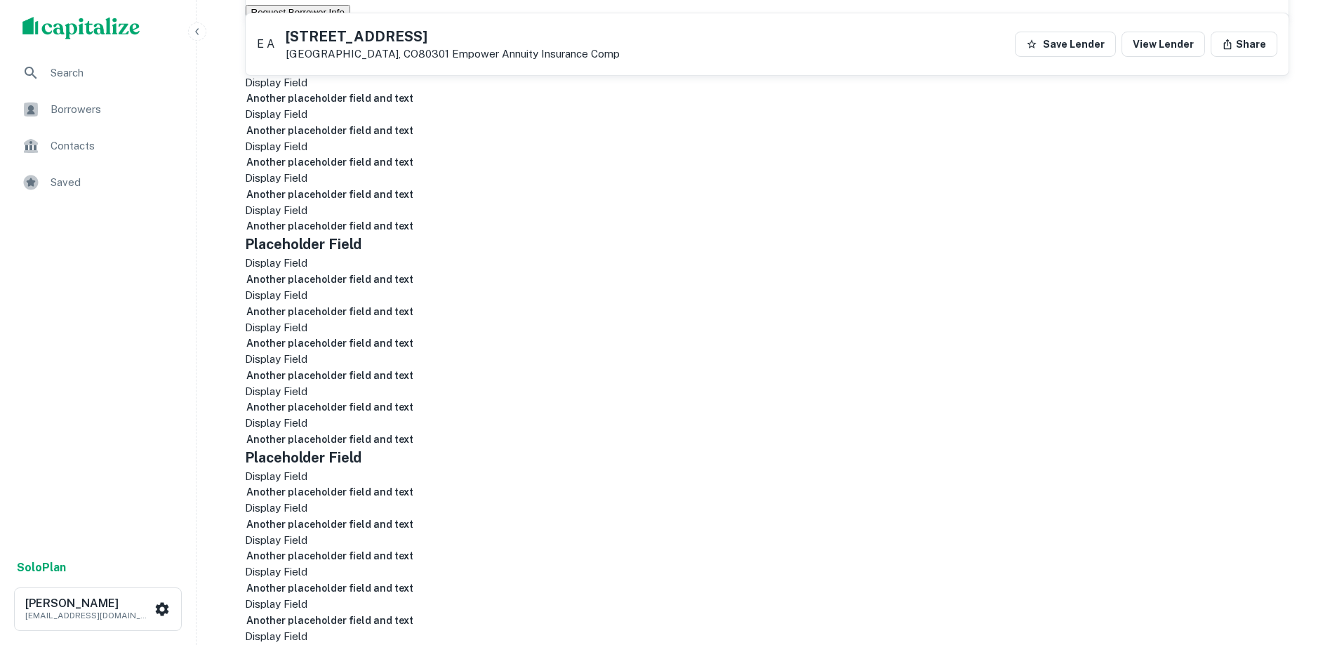
drag, startPoint x: 948, startPoint y: 303, endPoint x: 1019, endPoint y: 385, distance: 108.5
drag, startPoint x: 958, startPoint y: 294, endPoint x: 1007, endPoint y: 313, distance: 53.3
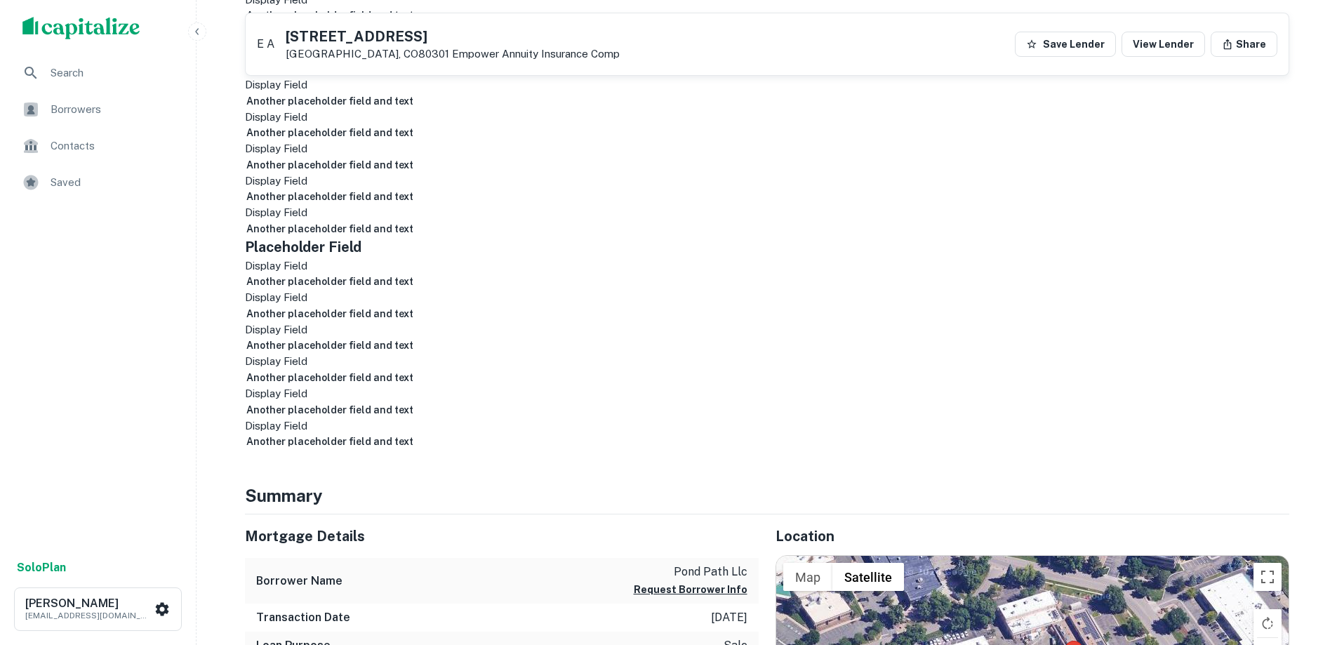
scroll to position [632, 0]
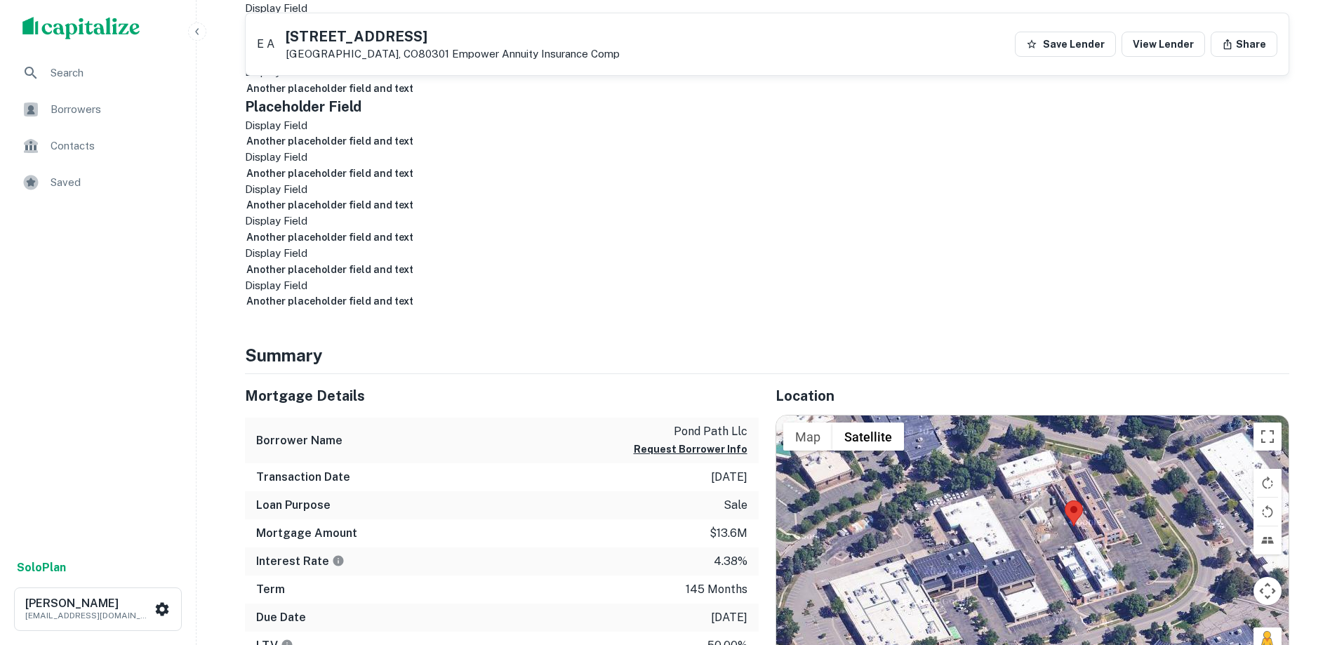
drag, startPoint x: 668, startPoint y: 458, endPoint x: 785, endPoint y: 486, distance: 120.7
drag, startPoint x: 689, startPoint y: 576, endPoint x: 773, endPoint y: 576, distance: 84.2
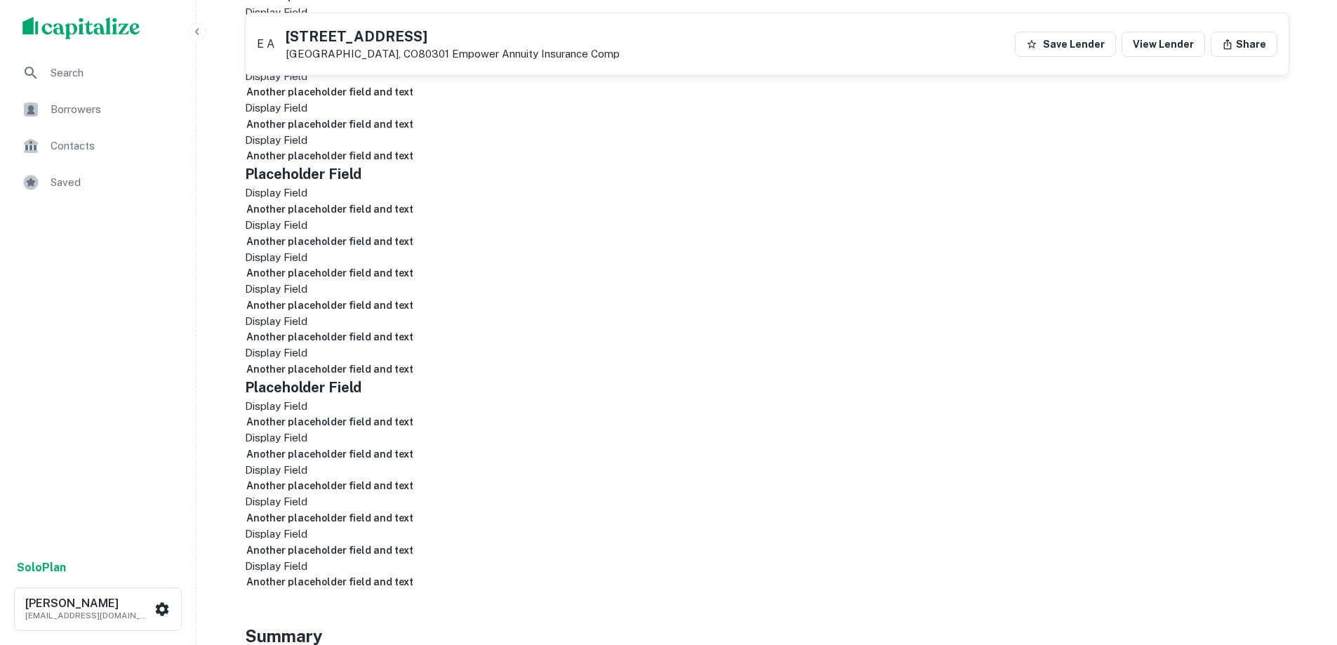
scroll to position [0, 0]
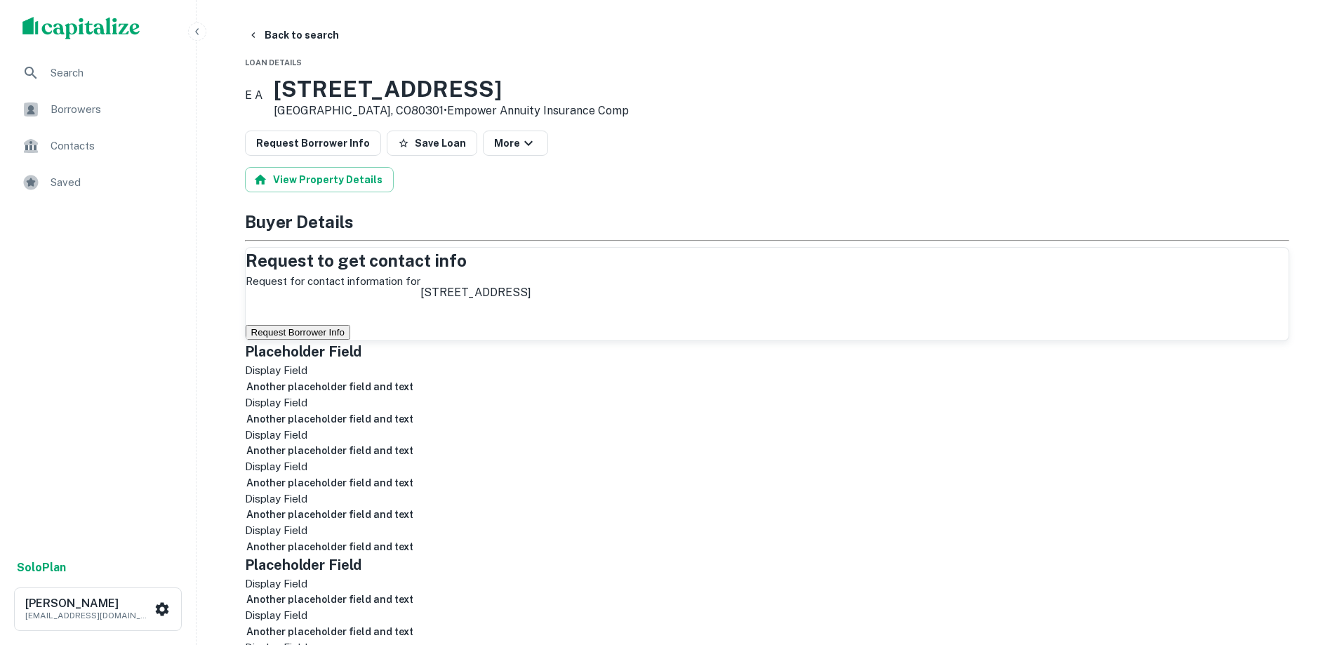
click at [350, 336] on button "Request Borrower Info" at bounding box center [298, 332] width 105 height 15
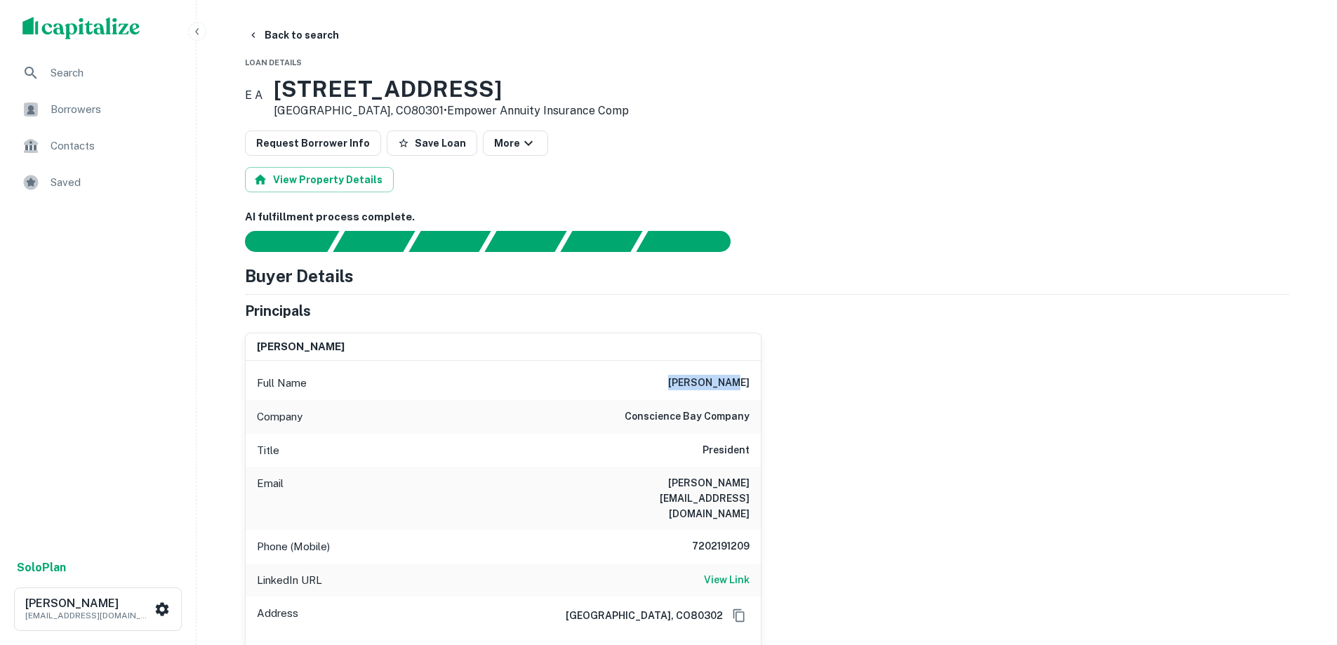
drag, startPoint x: 686, startPoint y: 385, endPoint x: 780, endPoint y: 391, distance: 94.3
click at [765, 387] on div "[PERSON_NAME] Full Name [PERSON_NAME] Company conscience bay company Title Pres…" at bounding box center [762, 498] width 1056 height 352
click at [957, 433] on div "[PERSON_NAME] Full Name [PERSON_NAME] Company conscience bay company Title Pres…" at bounding box center [762, 498] width 1056 height 352
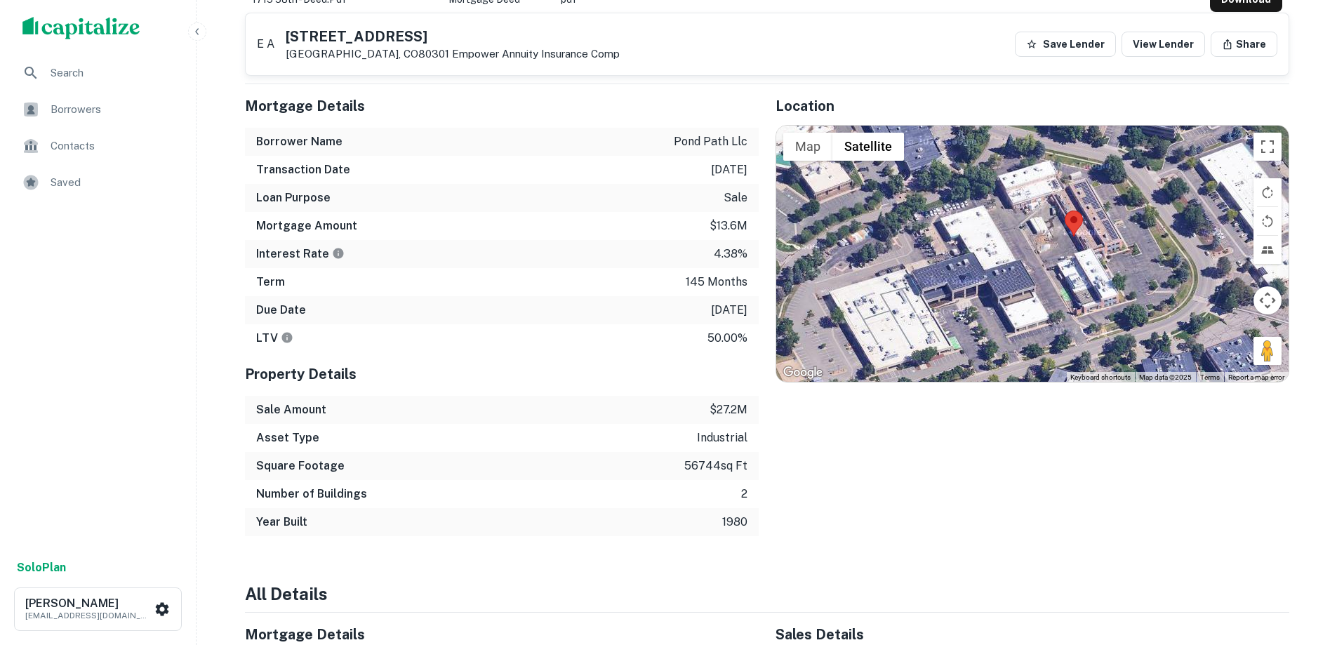
scroll to position [983, 0]
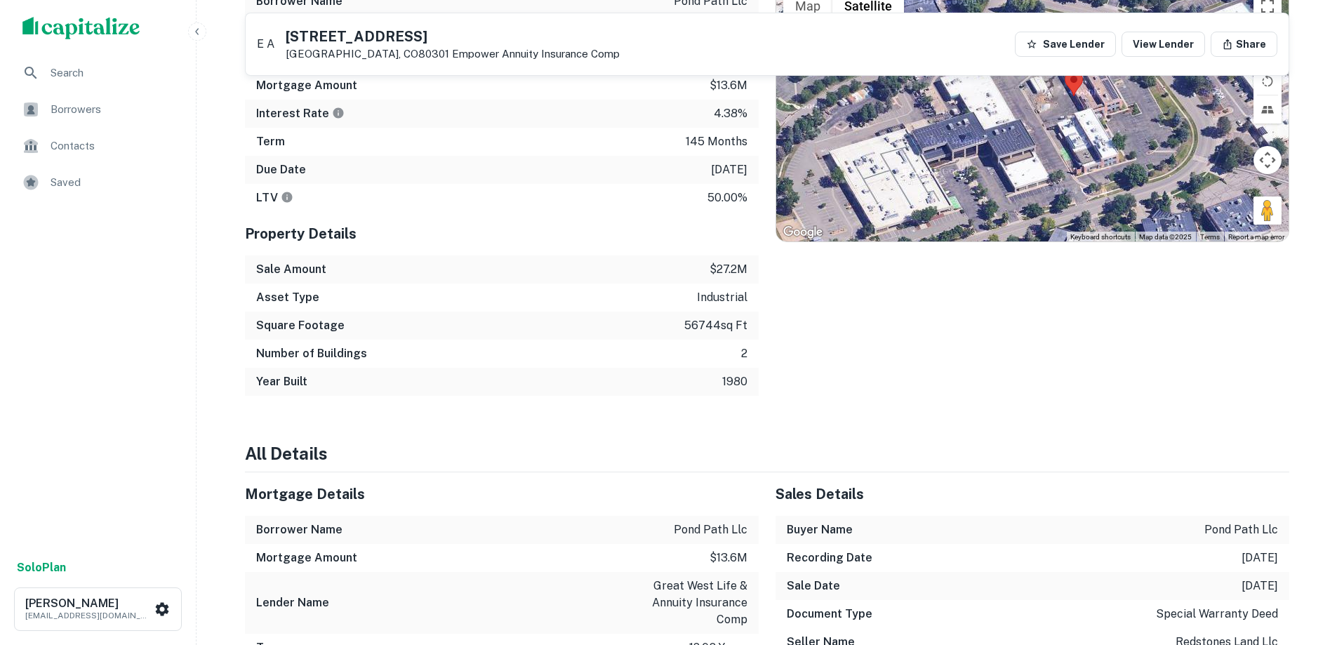
click at [872, 334] on div "Location ← Move left → Move right ↑ Move up ↓ Move down + Zoom in - Zoom out Ho…" at bounding box center [1024, 170] width 531 height 452
click at [872, 335] on div "Location ← Move left → Move right ↑ Move up ↓ Move down + Zoom in - Zoom out Ho…" at bounding box center [1024, 170] width 531 height 452
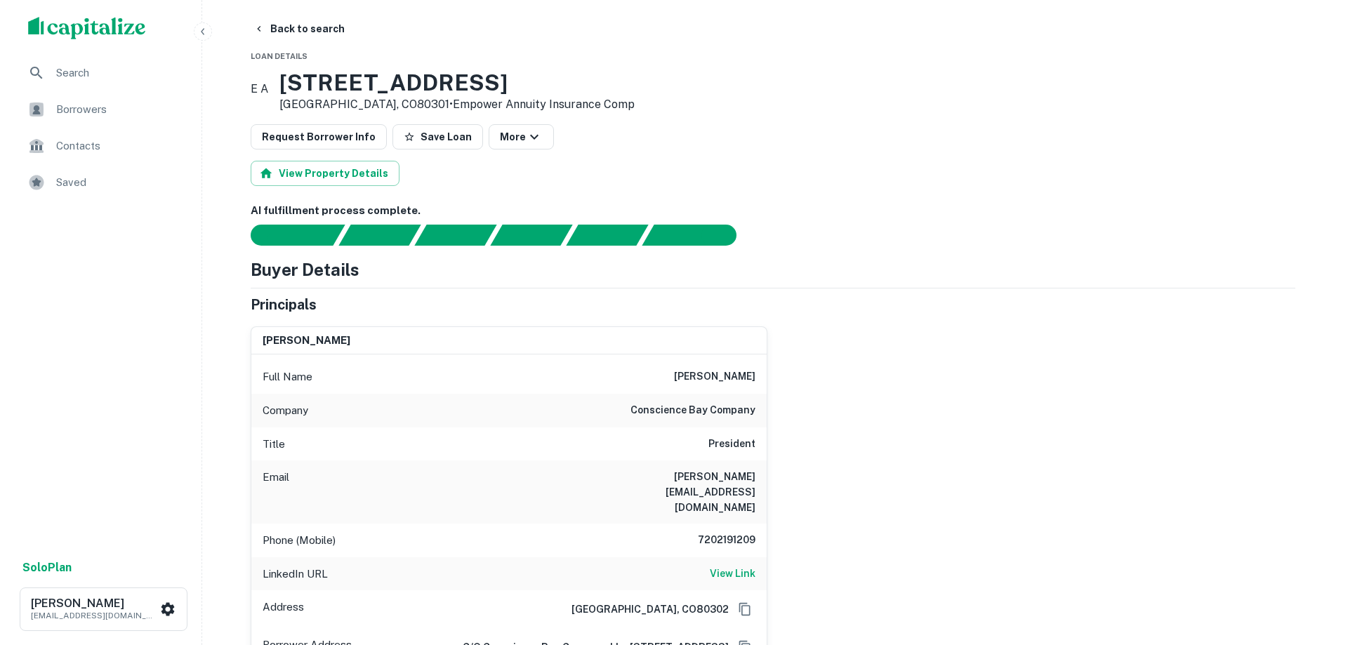
scroll to position [0, 0]
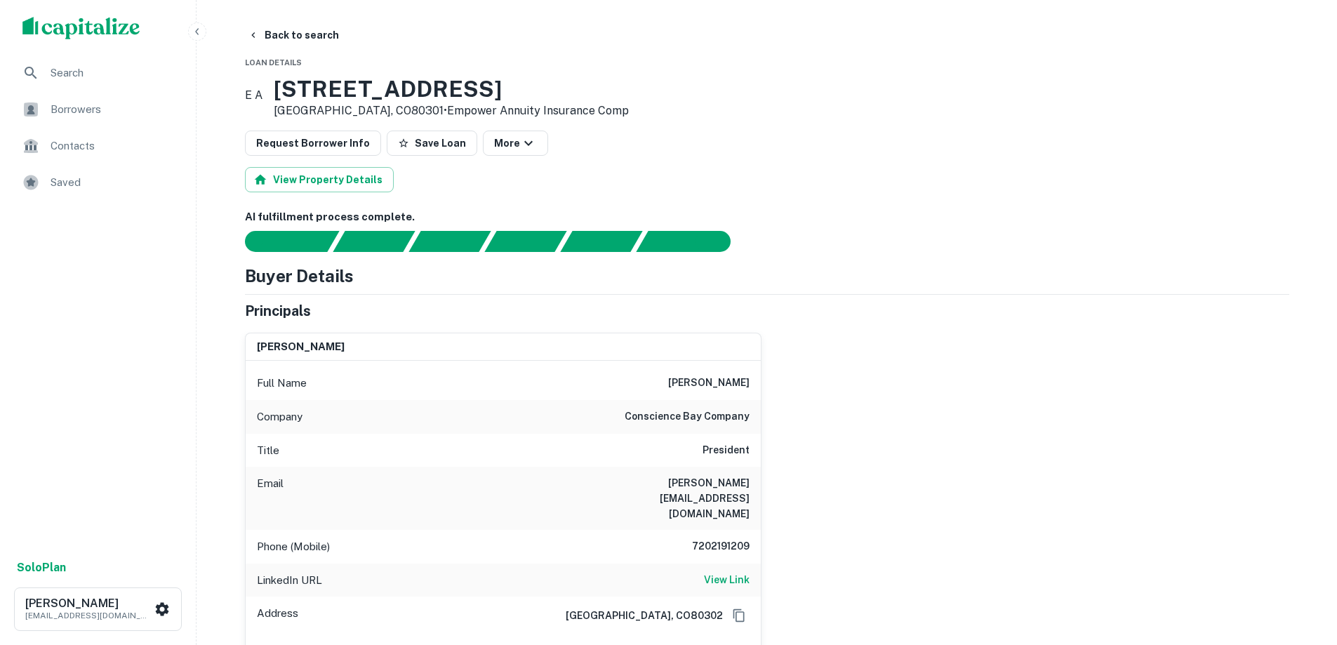
click at [1005, 175] on div "View Property Details" at bounding box center [767, 179] width 1045 height 25
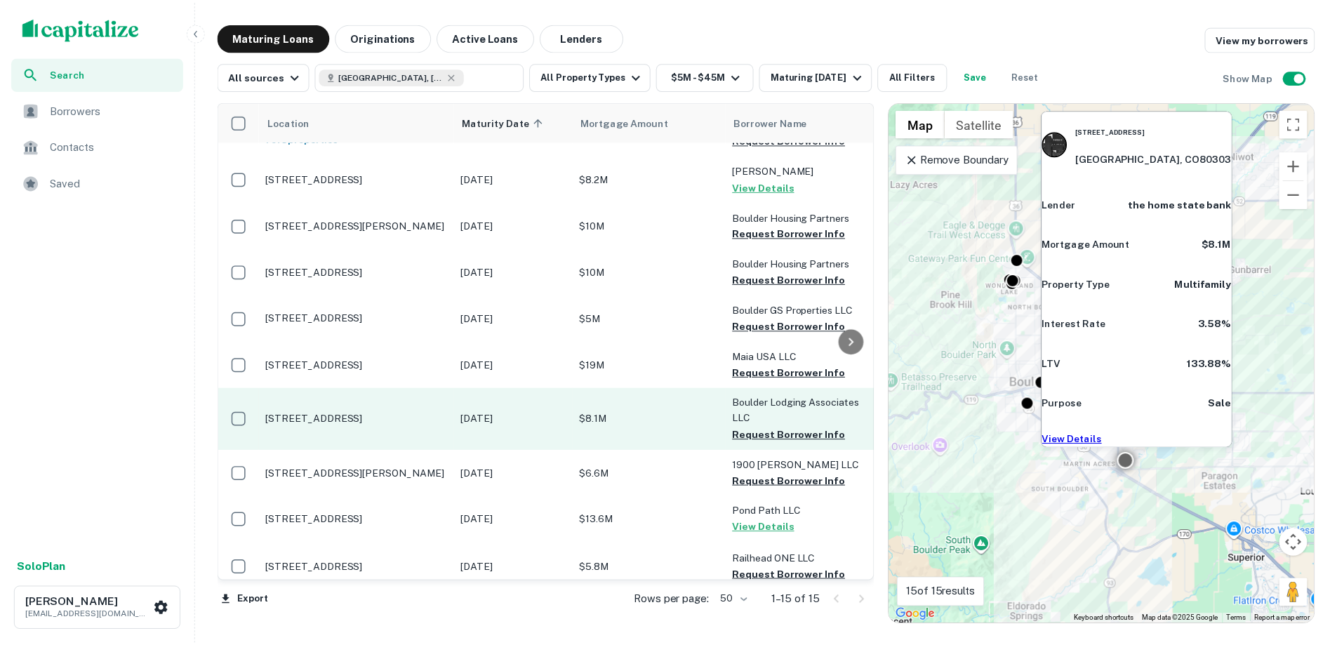
scroll to position [303, 0]
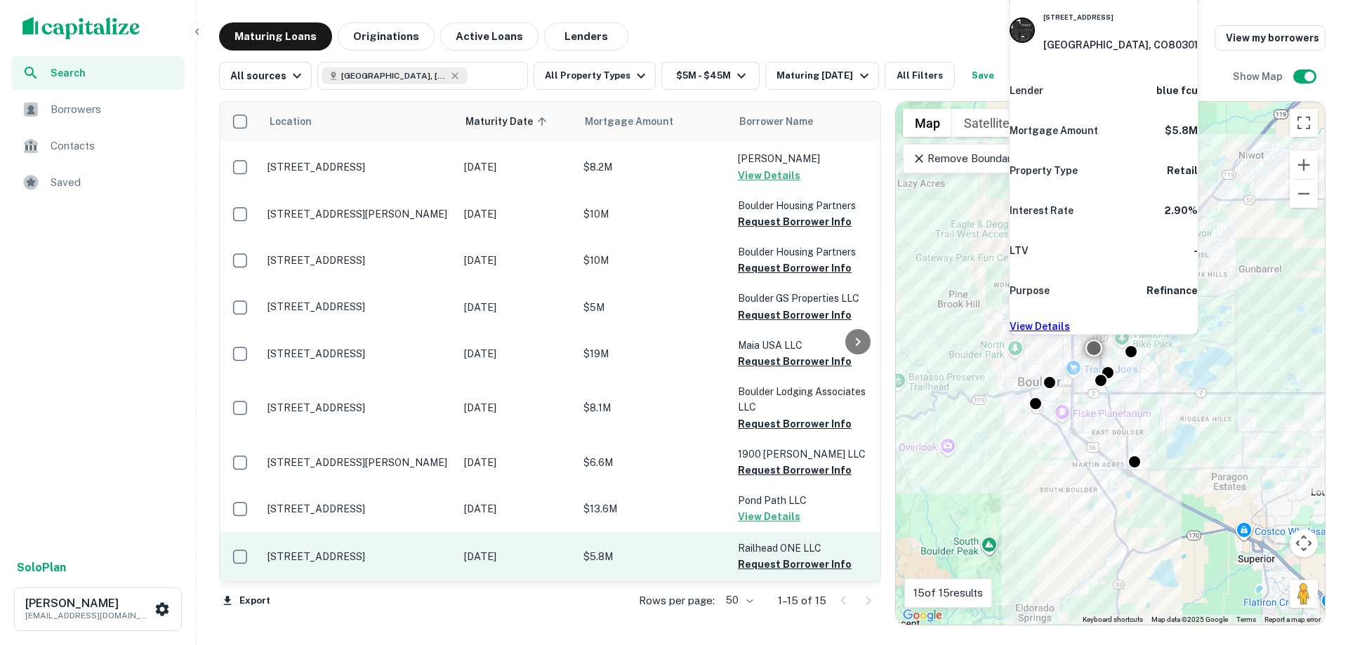
click at [397, 551] on p "[STREET_ADDRESS]" at bounding box center [358, 556] width 183 height 13
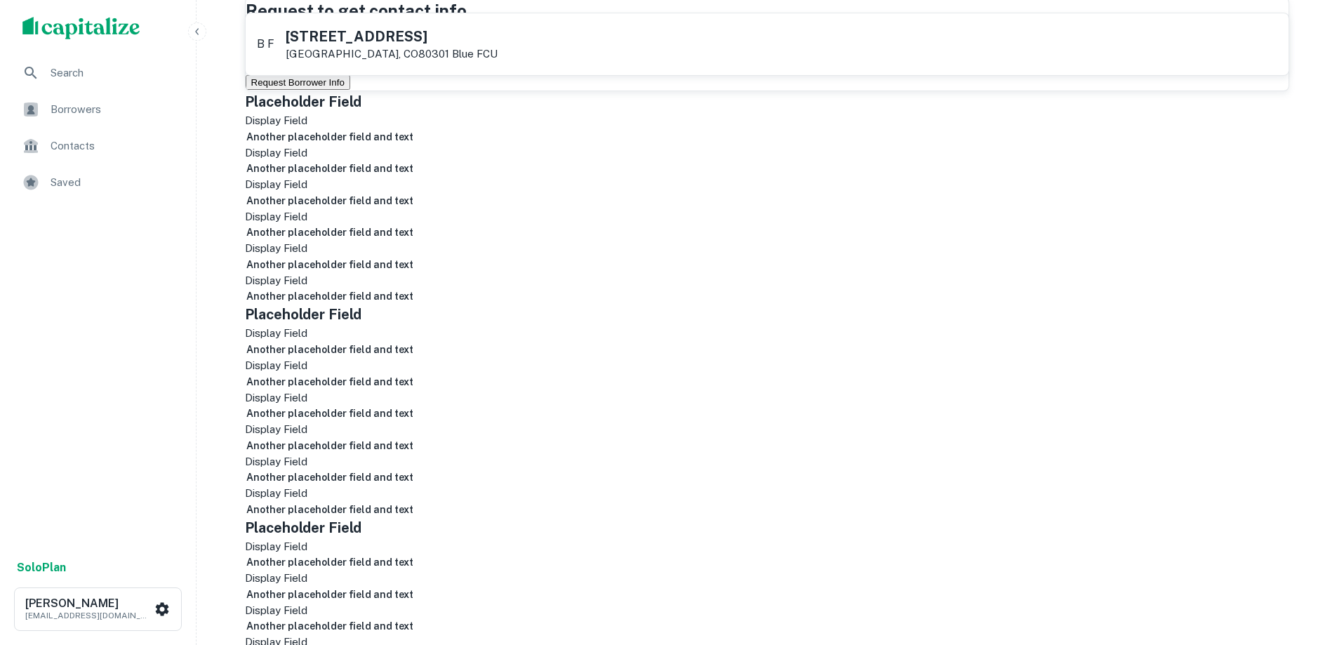
scroll to position [140, 0]
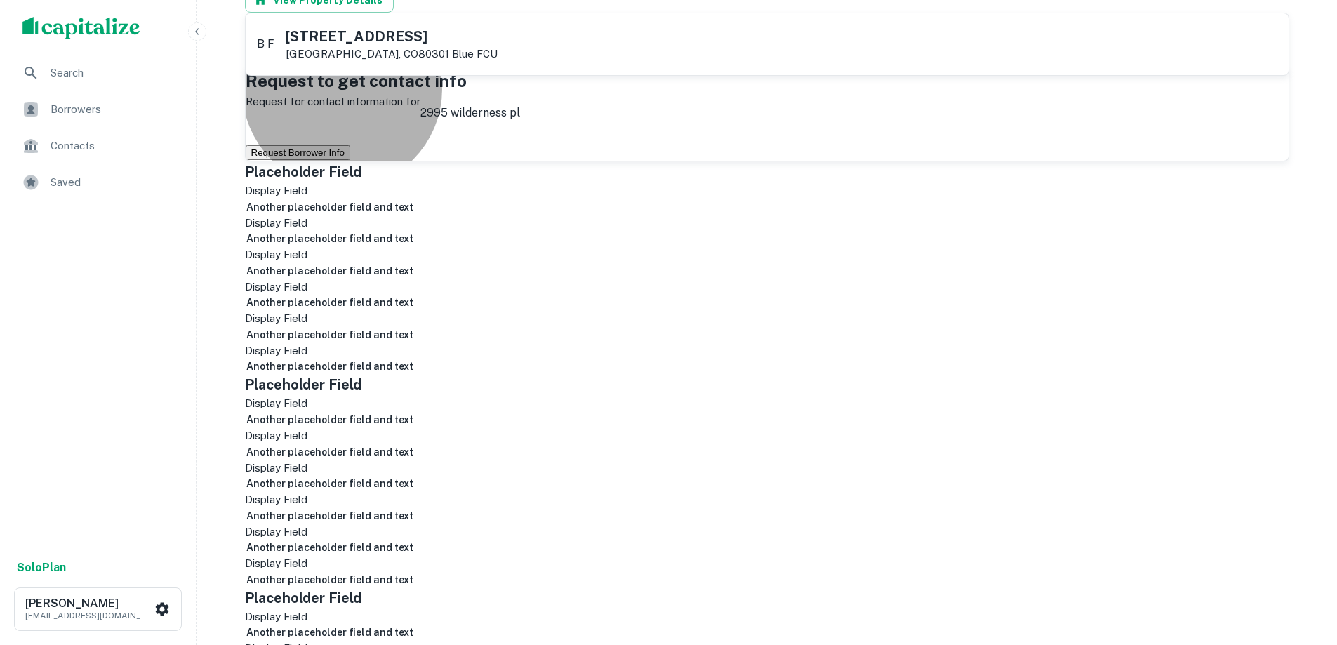
click at [350, 160] on button "Request Borrower Info" at bounding box center [298, 152] width 105 height 15
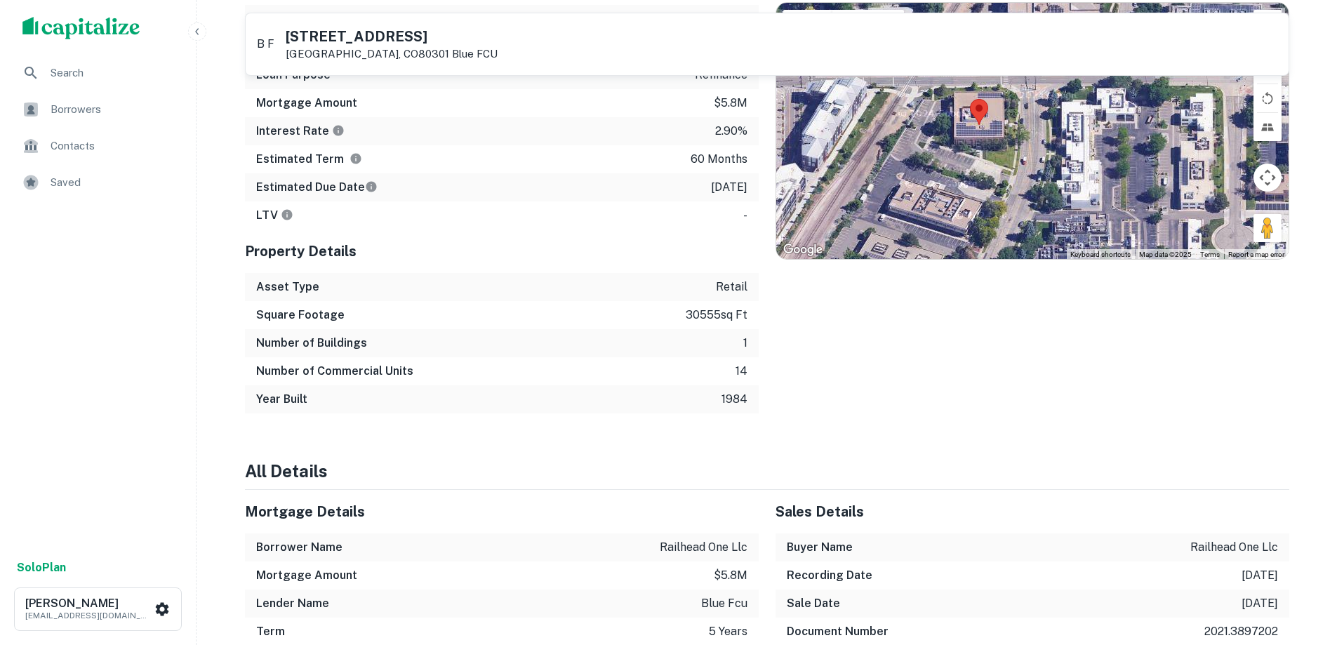
scroll to position [1193, 0]
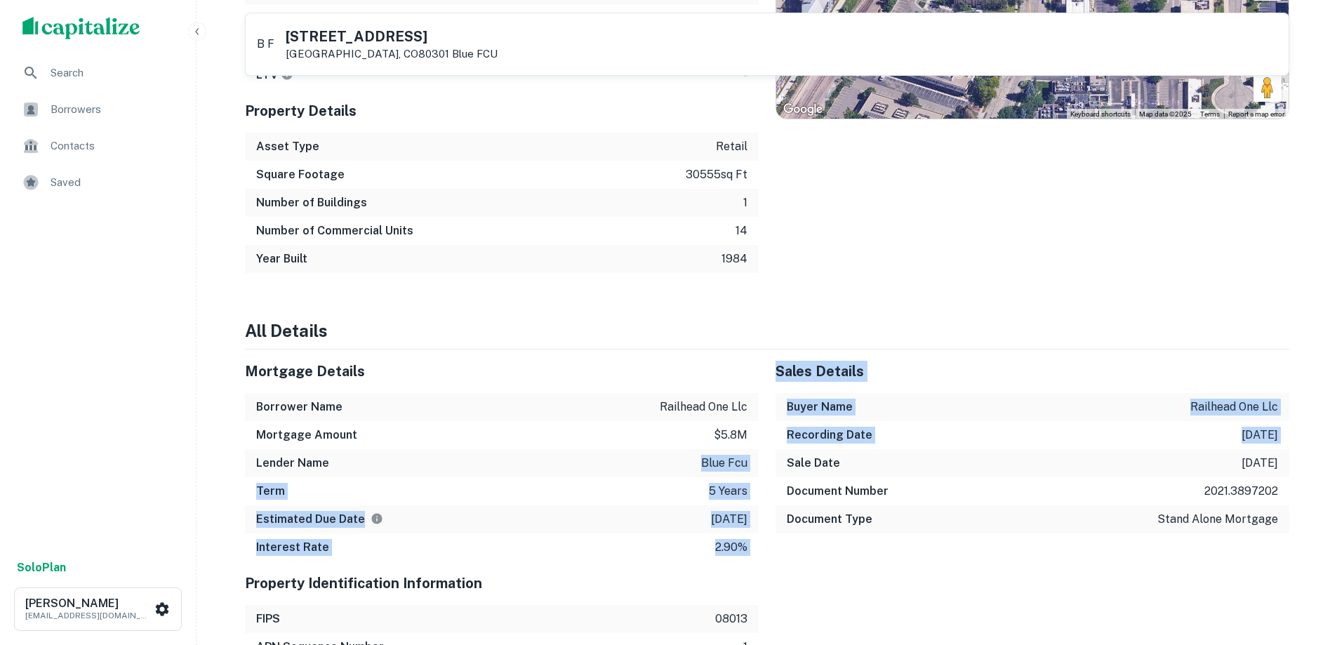
drag, startPoint x: 701, startPoint y: 472, endPoint x: 765, endPoint y: 473, distance: 63.9
click at [738, 472] on p "blue fcu" at bounding box center [724, 463] width 46 height 17
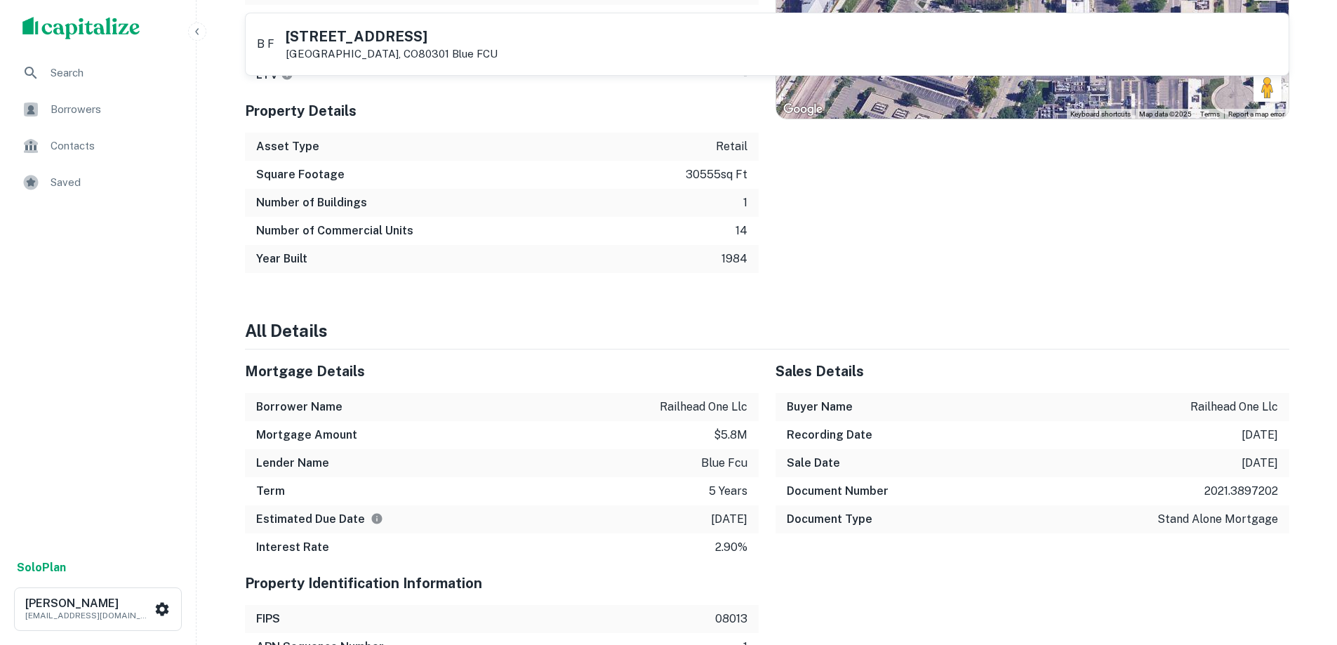
click at [740, 472] on p "blue fcu" at bounding box center [724, 463] width 46 height 17
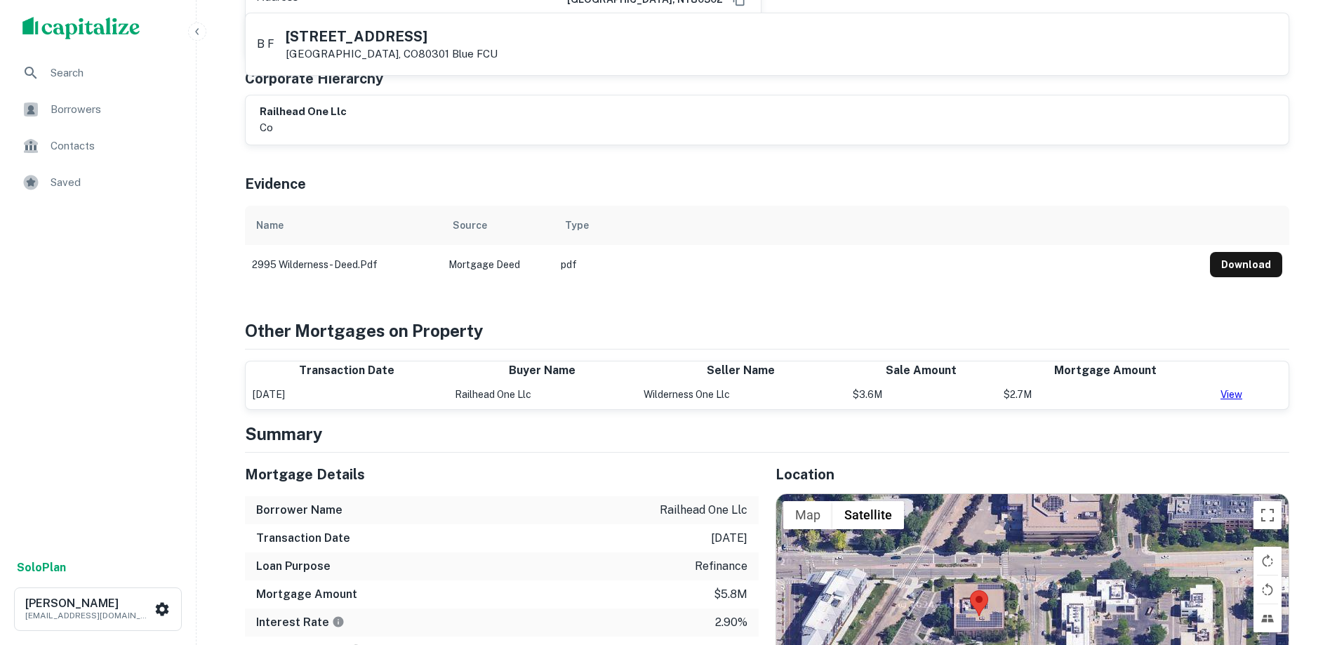
scroll to position [211, 0]
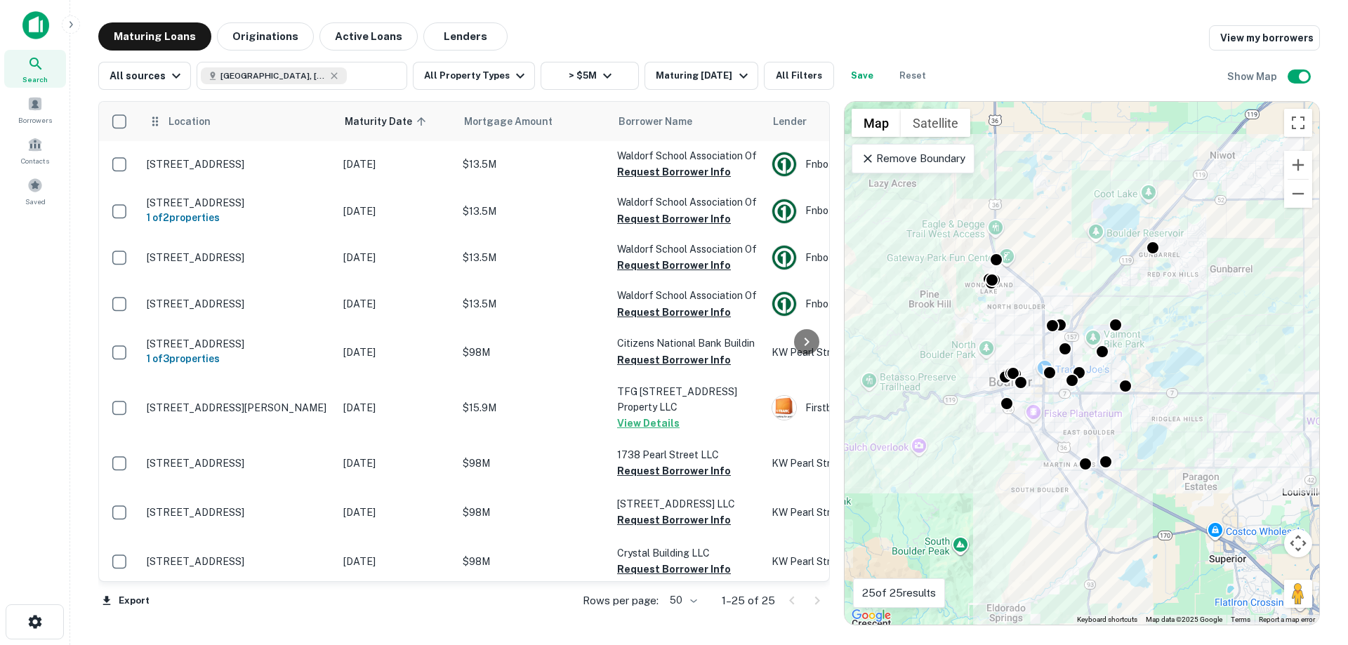
scroll to position [351, 0]
